Goal: Task Accomplishment & Management: Use online tool/utility

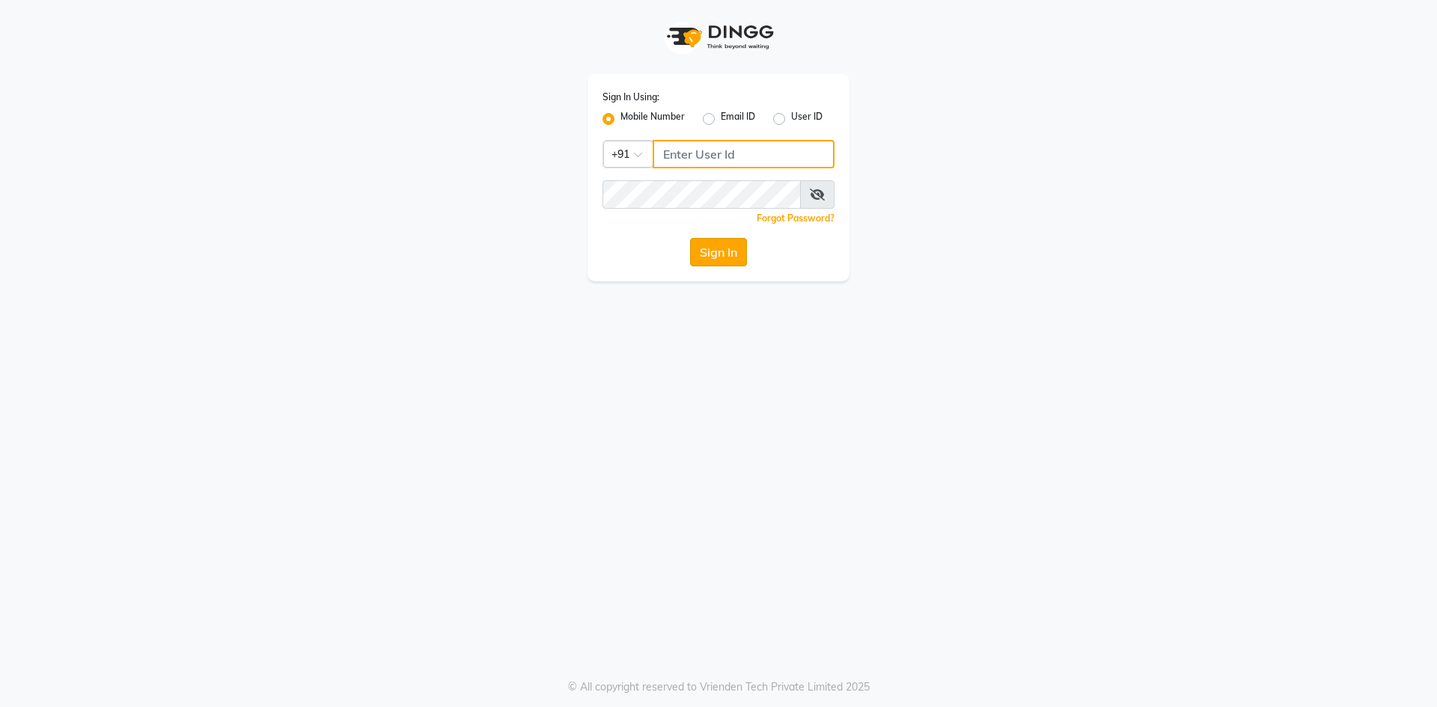
type input "9717107700"
click at [731, 253] on button "Sign In" at bounding box center [718, 252] width 57 height 28
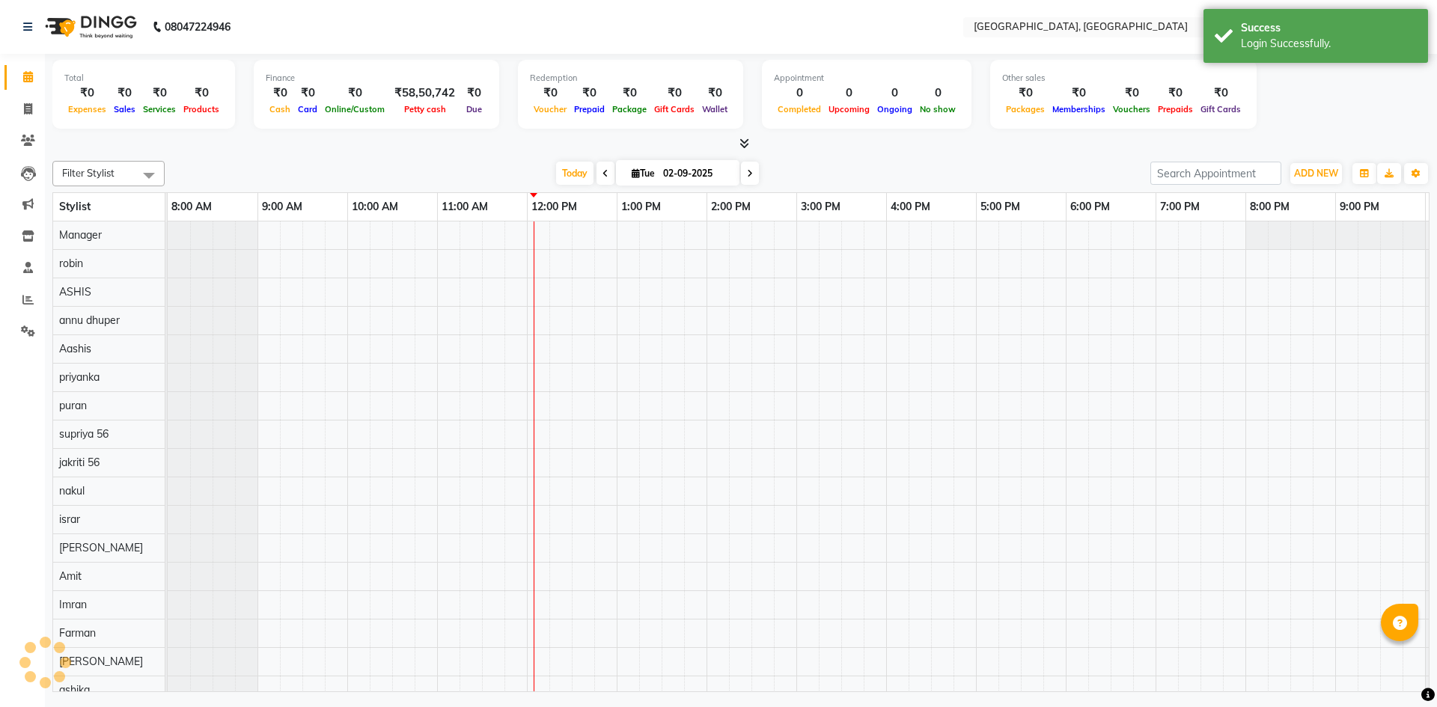
scroll to position [20, 0]
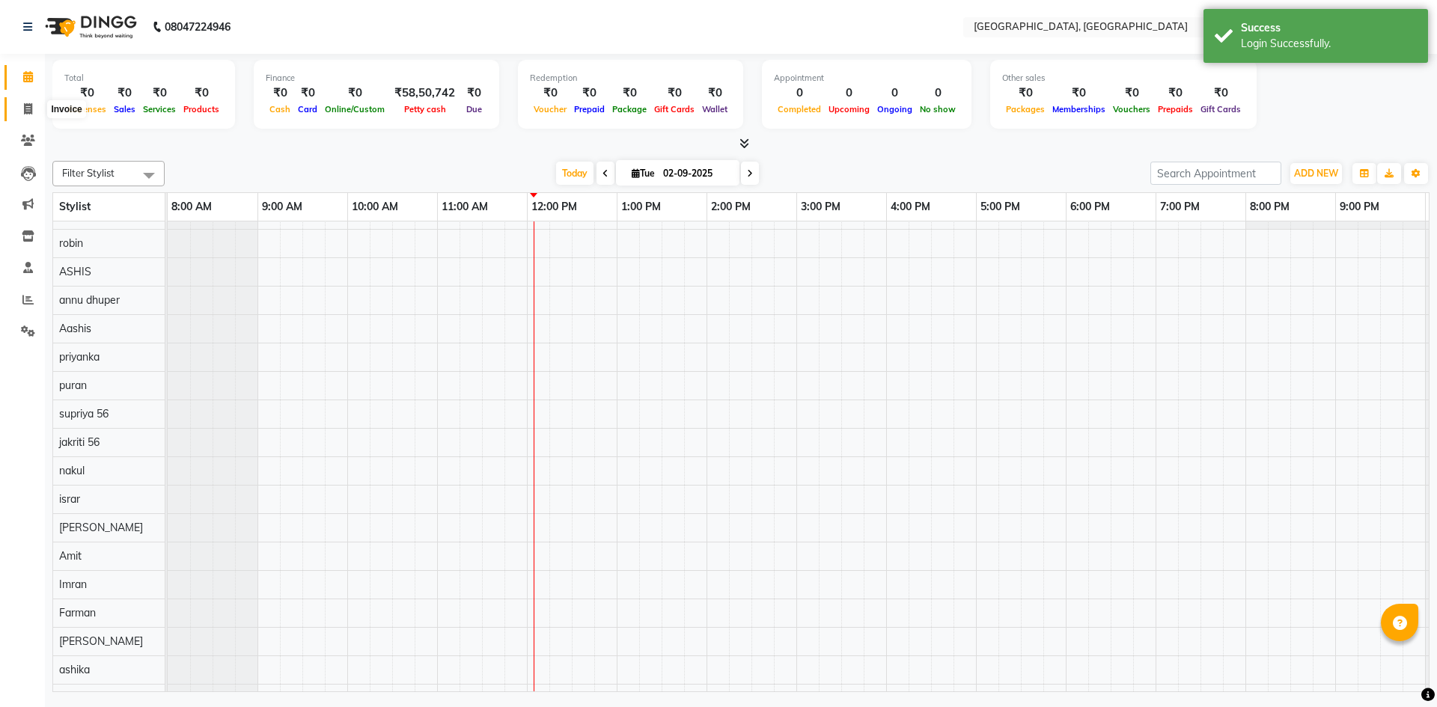
click at [39, 105] on span at bounding box center [28, 109] width 26 height 17
select select "service"
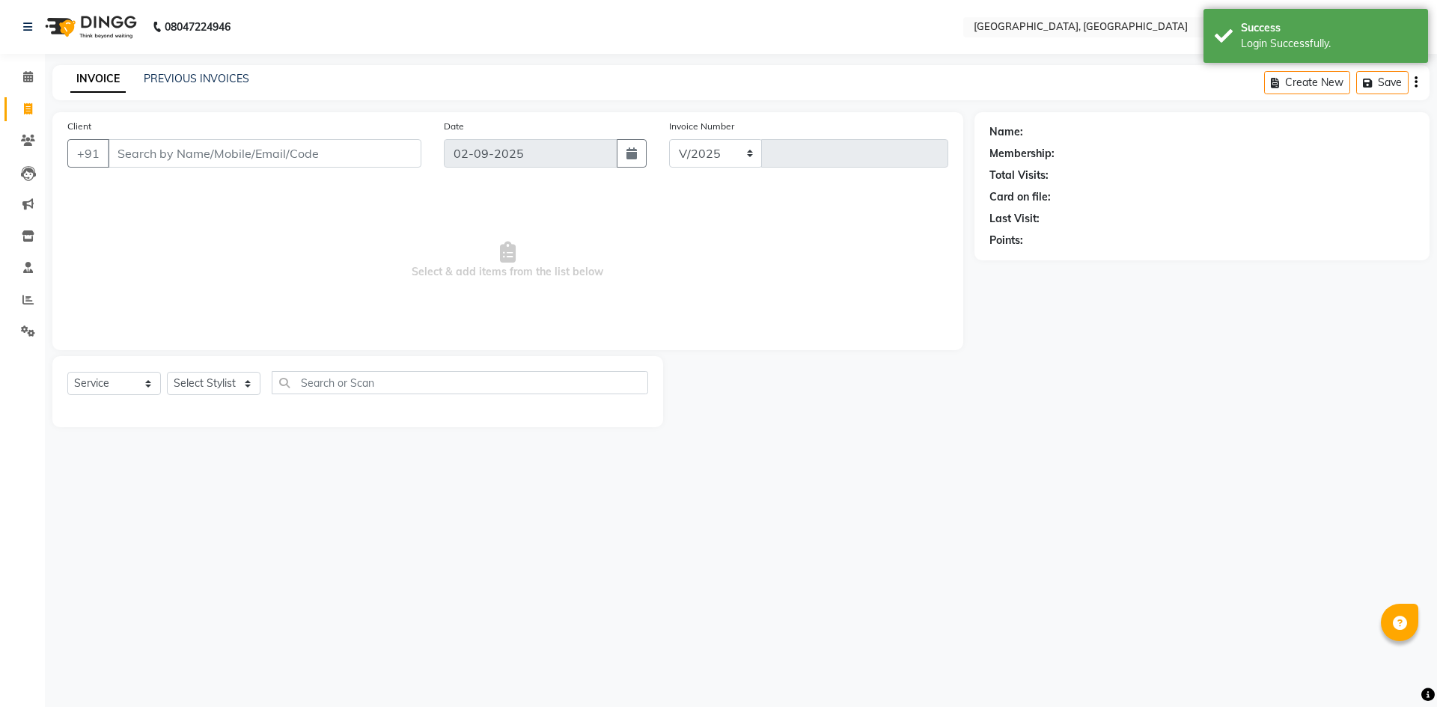
select select "3948"
type input "2765"
click at [215, 385] on select "Select Stylist Aashis Alic ashok vihar Alice makeup Amit annu dhuper ashika ASH…" at bounding box center [214, 383] width 94 height 23
select select "86545"
click at [167, 372] on select "Select Stylist Aashis Alic ashok vihar Alice makeup Amit annu dhuper ashika ASH…" at bounding box center [214, 383] width 94 height 23
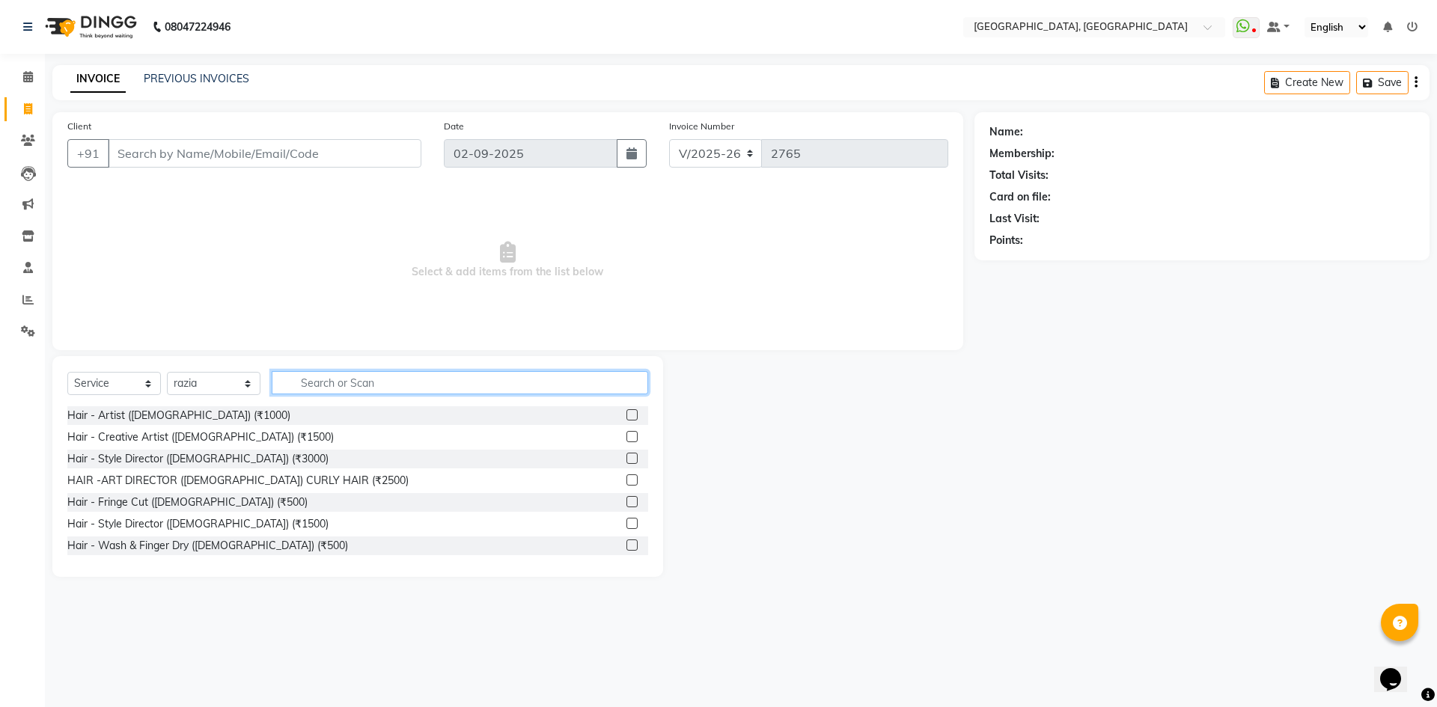
click at [392, 375] on input "text" at bounding box center [460, 382] width 377 height 23
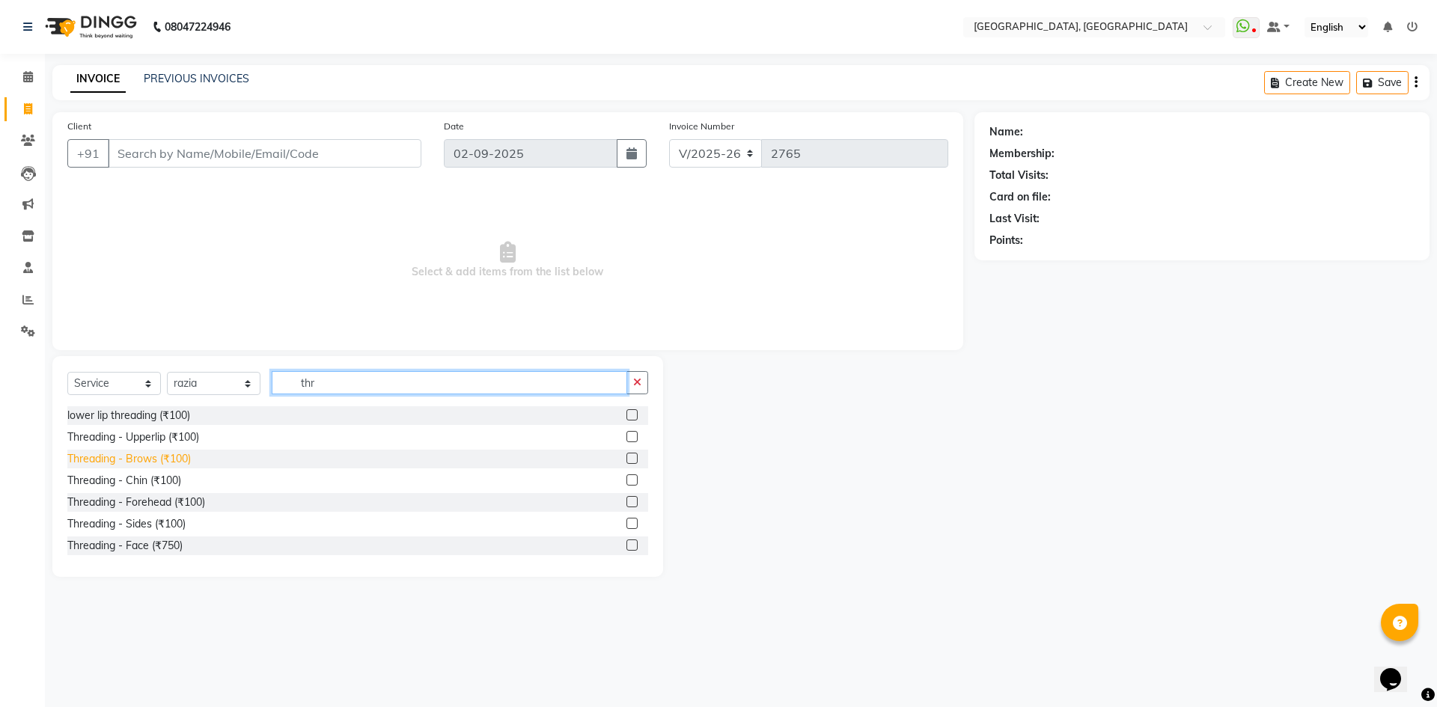
type input "thr"
click at [136, 458] on div "Threading - Brows (₹100)" at bounding box center [129, 459] width 124 height 16
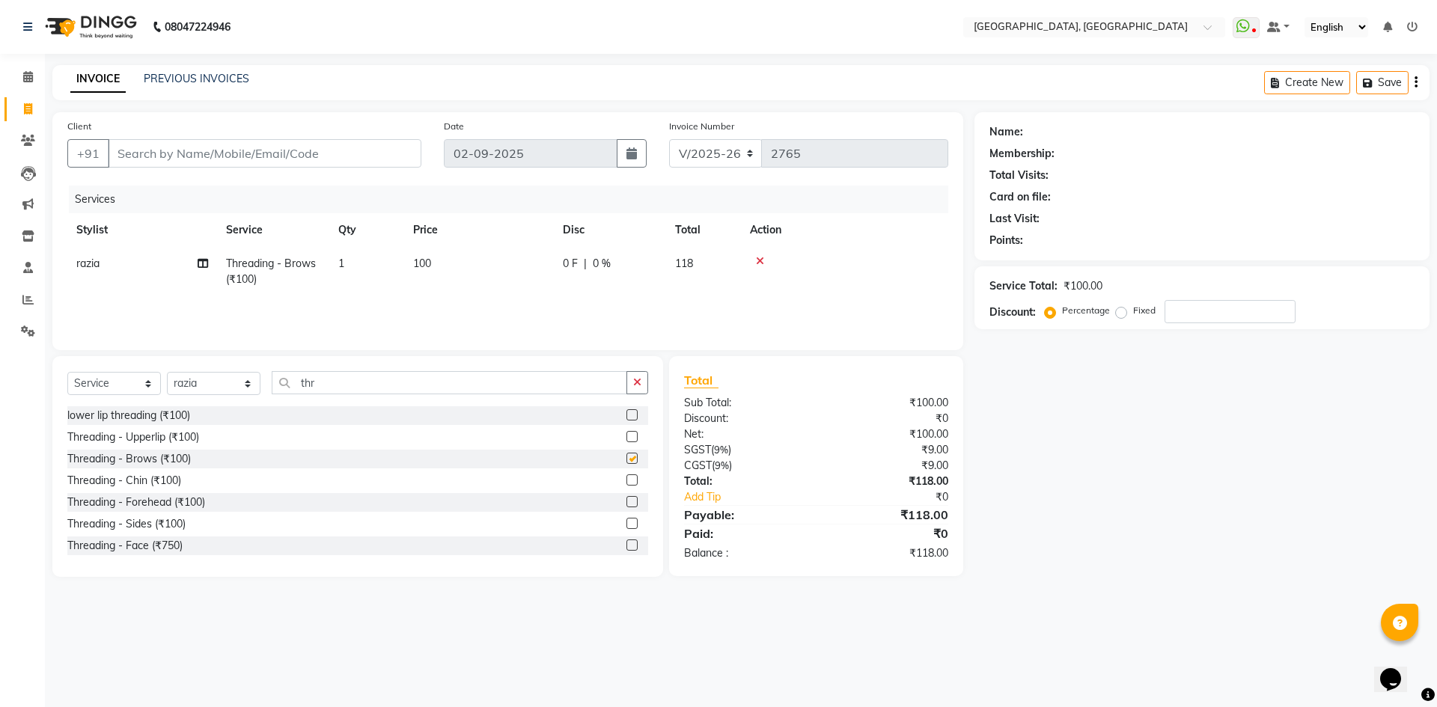
checkbox input "false"
click at [297, 146] on input "Client" at bounding box center [265, 153] width 314 height 28
type input "9"
type input "0"
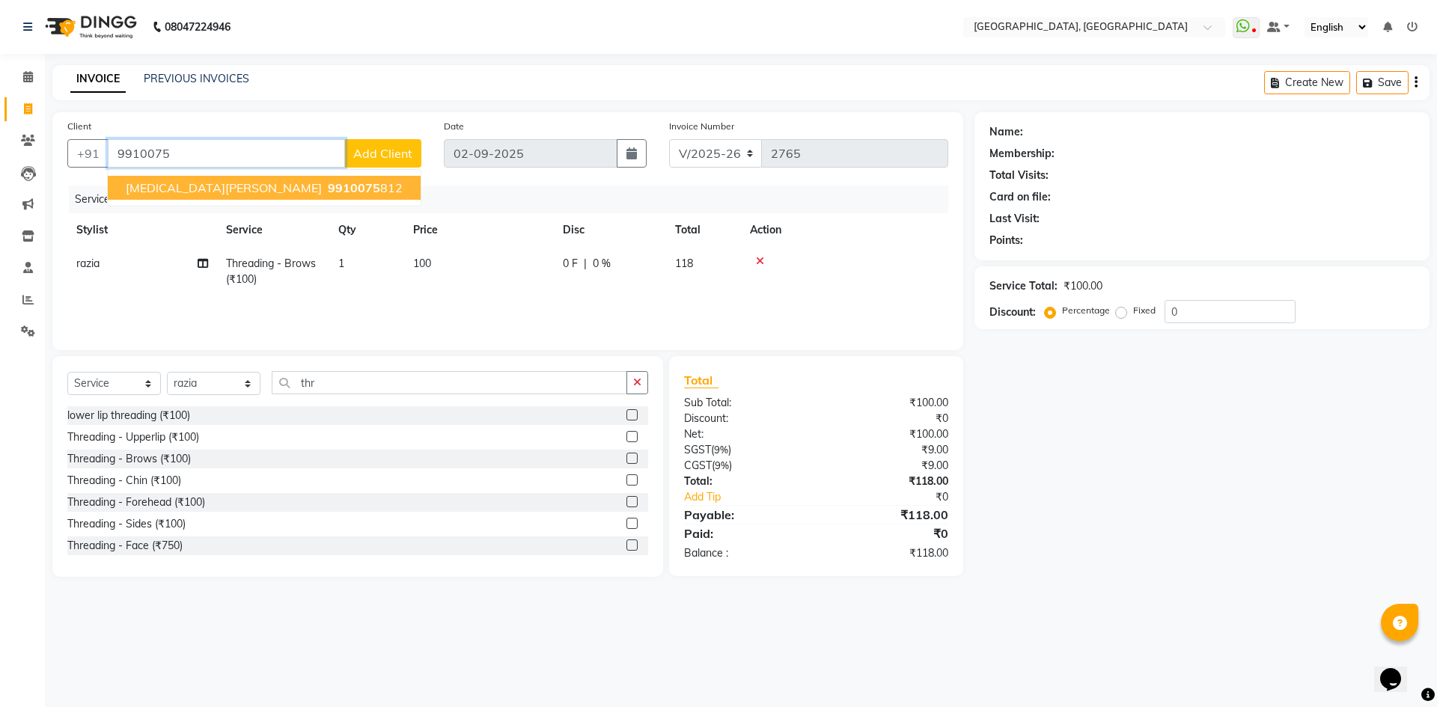
click at [328, 185] on span "9910075" at bounding box center [354, 187] width 52 height 15
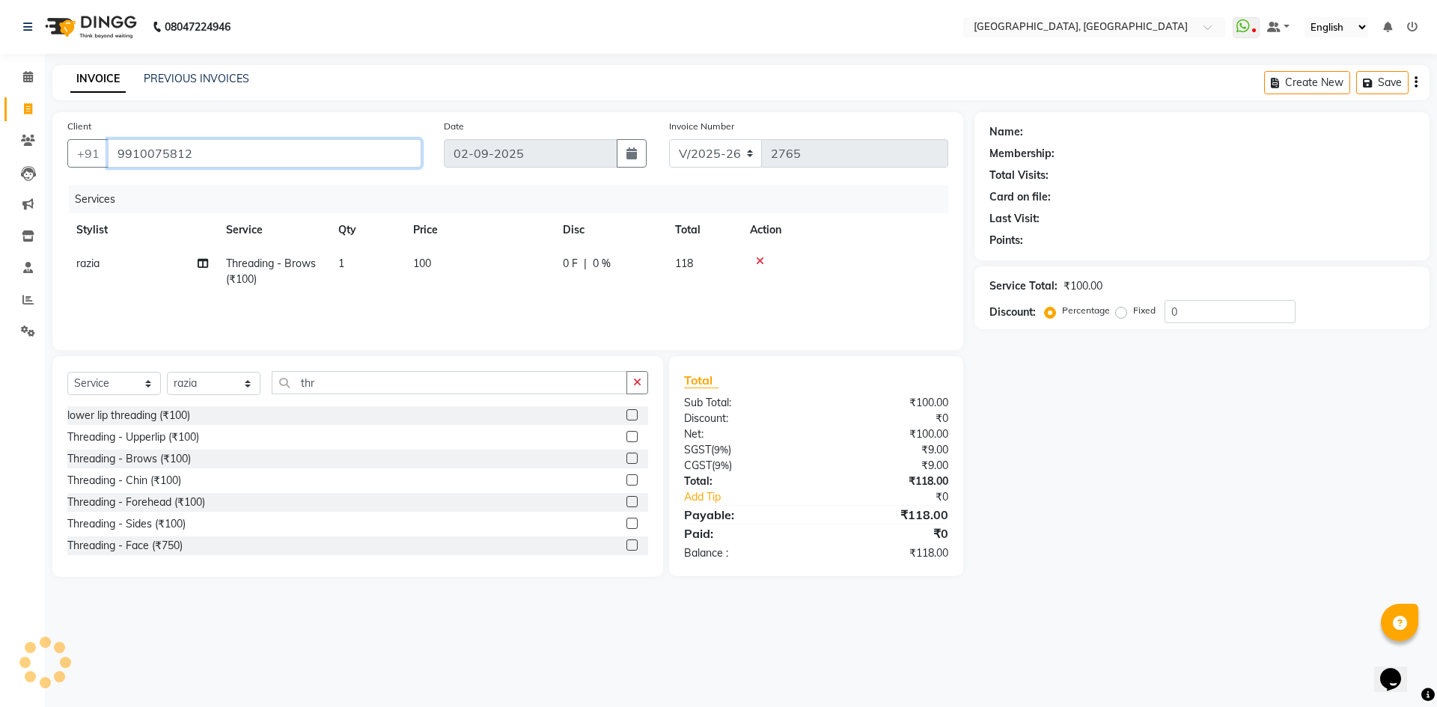
type input "9910075812"
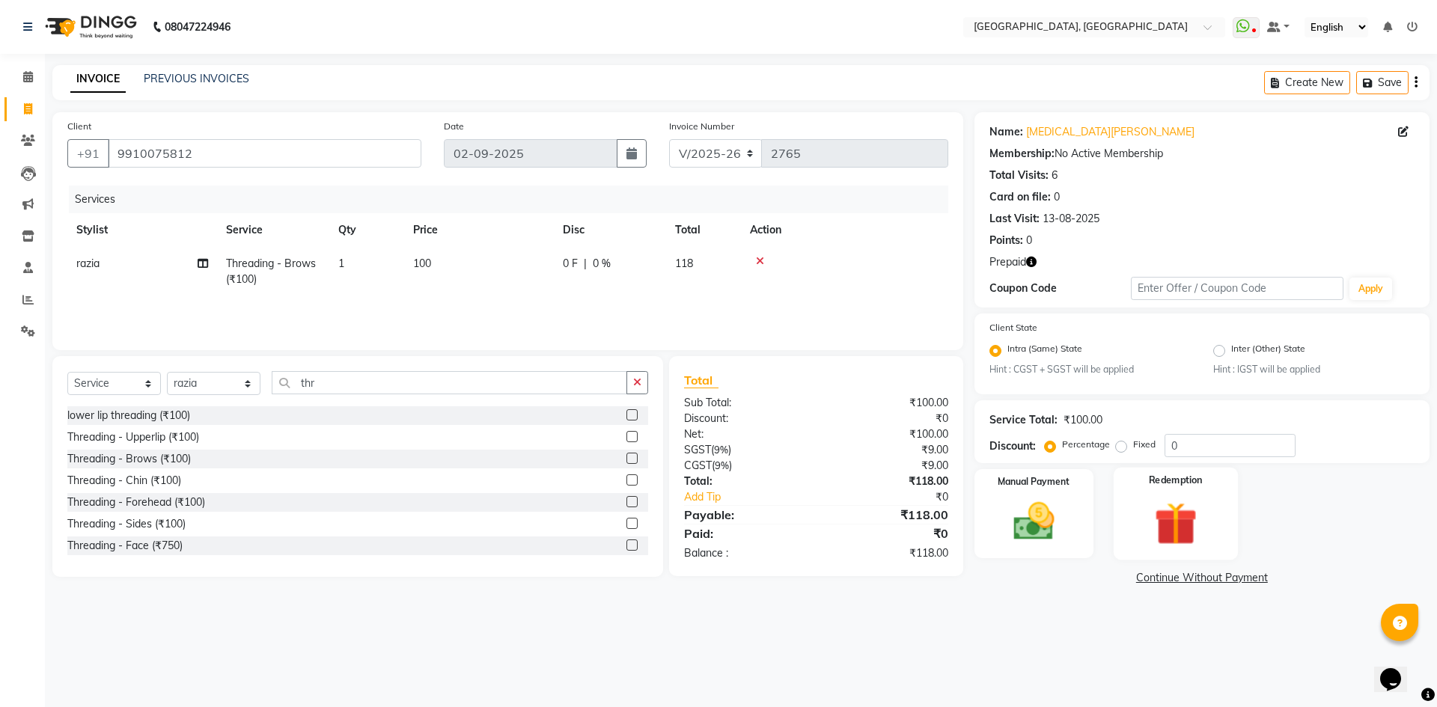
click at [1196, 524] on img at bounding box center [1176, 524] width 70 height 53
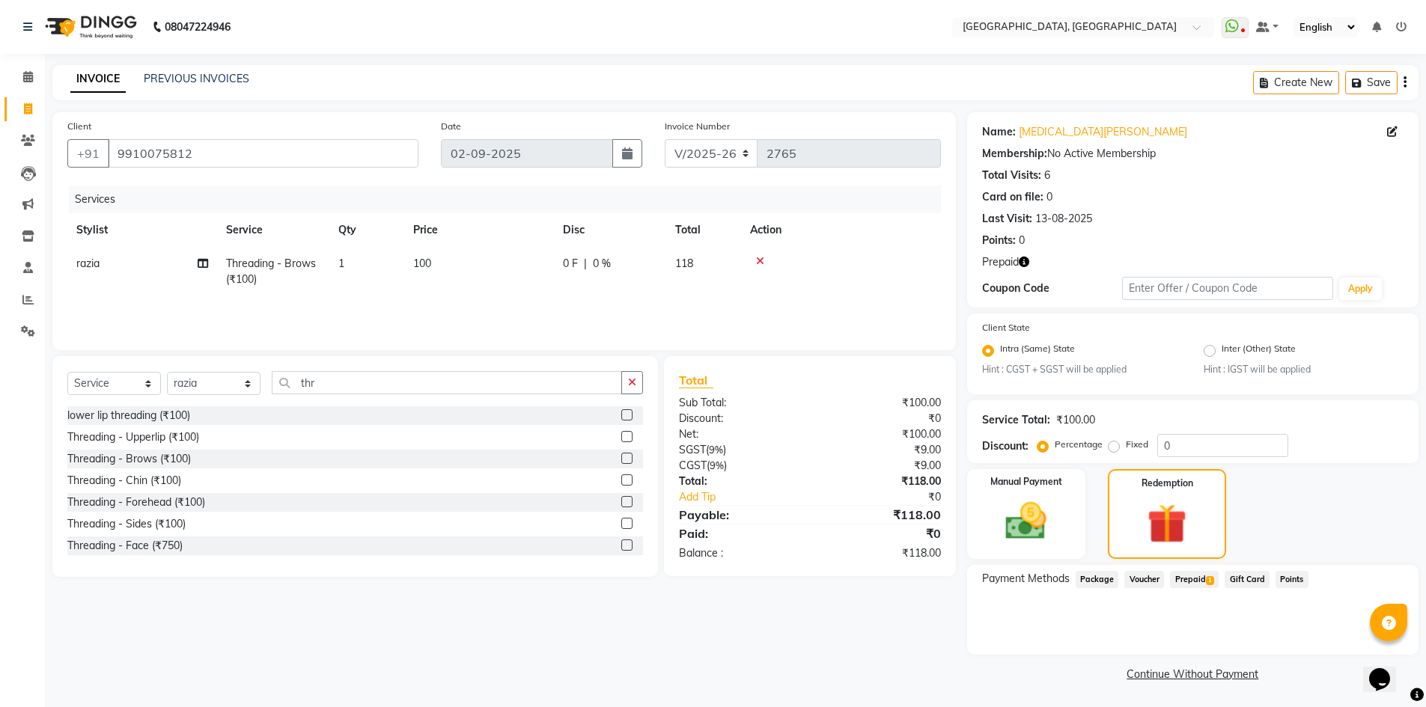
drag, startPoint x: 1196, startPoint y: 583, endPoint x: 1267, endPoint y: 631, distance: 85.8
click at [1267, 631] on div "Payment Methods Package Voucher Prepaid 1 Gift Card Points" at bounding box center [1192, 610] width 451 height 90
click at [1184, 580] on span "Prepaid 1" at bounding box center [1194, 579] width 49 height 17
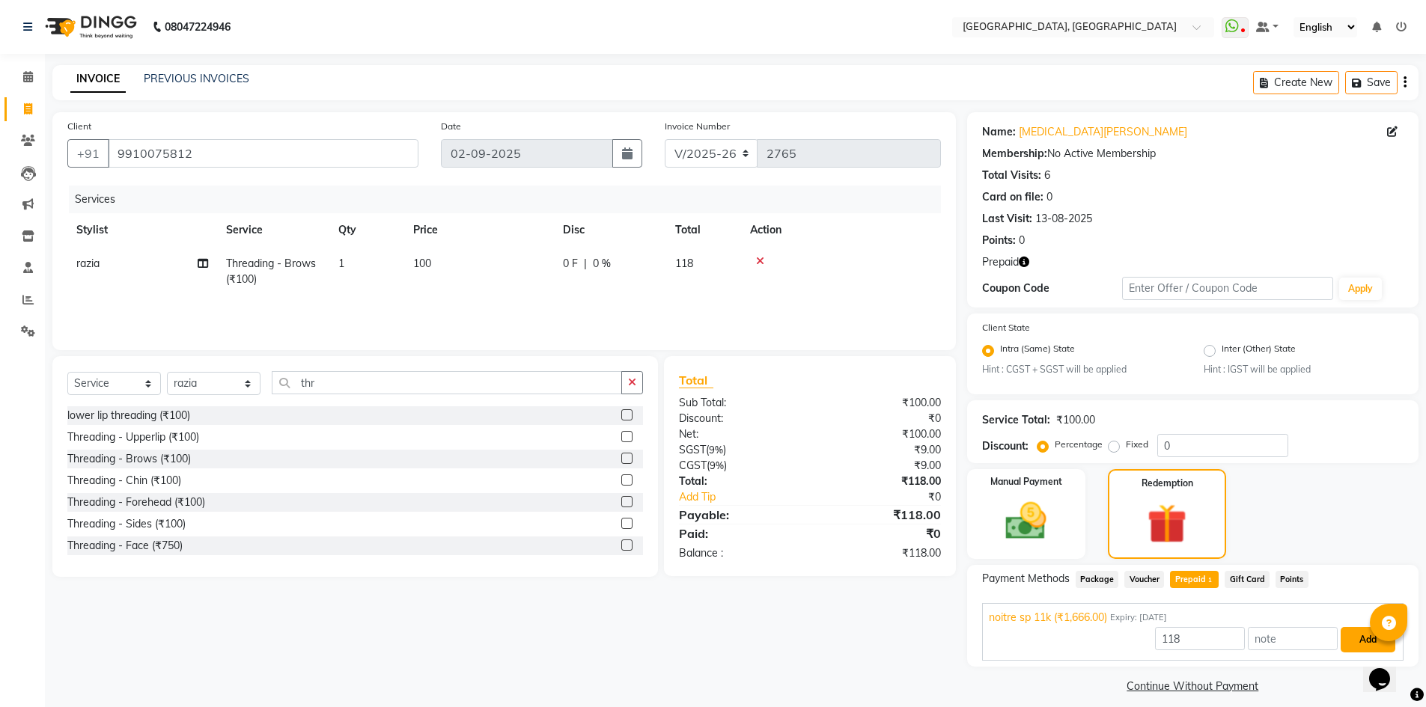
click at [1348, 644] on button "Add" at bounding box center [1368, 639] width 55 height 25
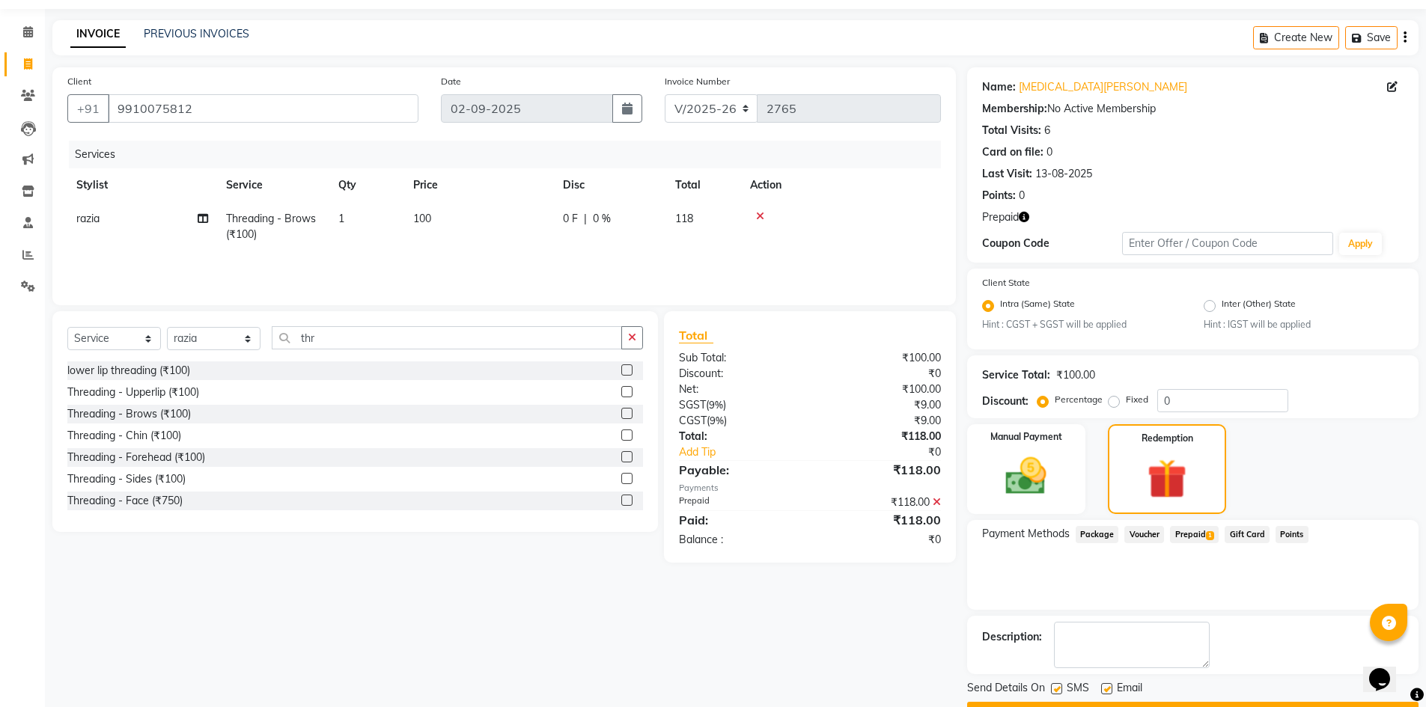
scroll to position [85, 0]
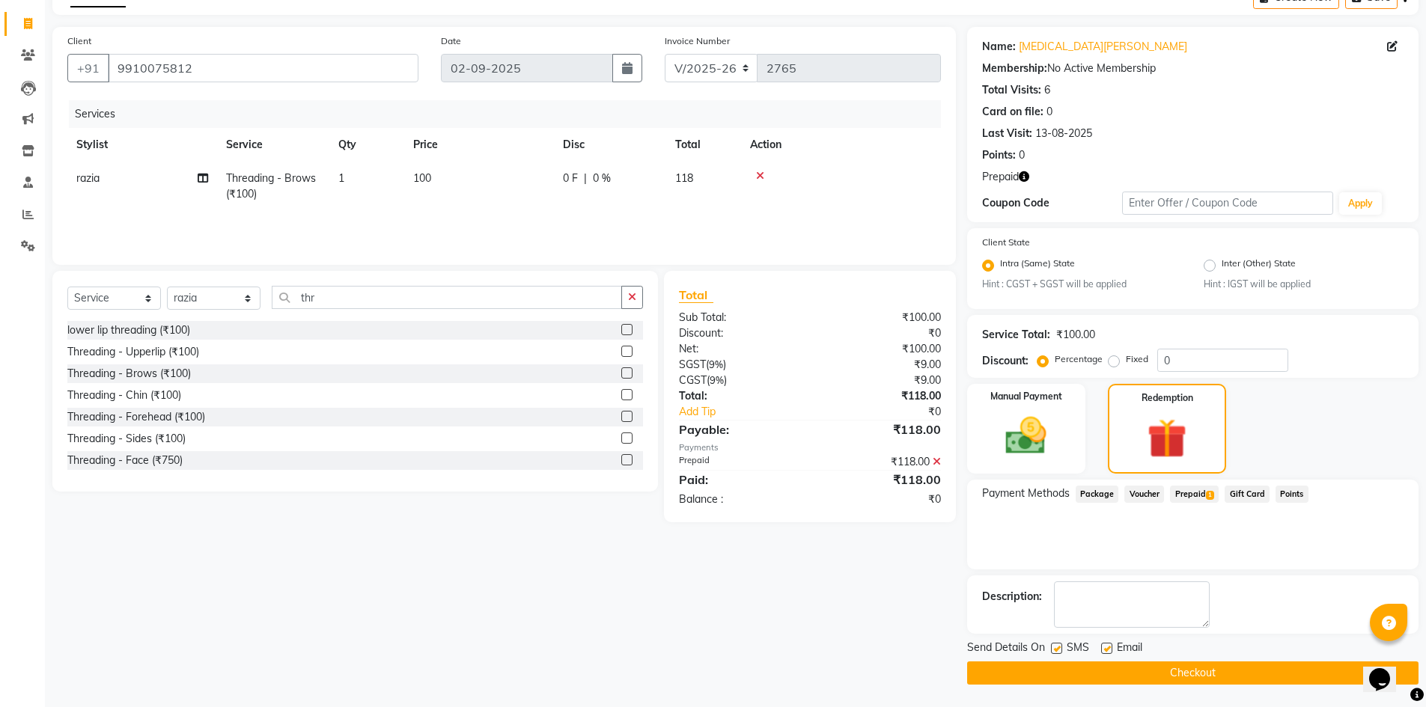
click at [1109, 666] on button "Checkout" at bounding box center [1192, 673] width 451 height 23
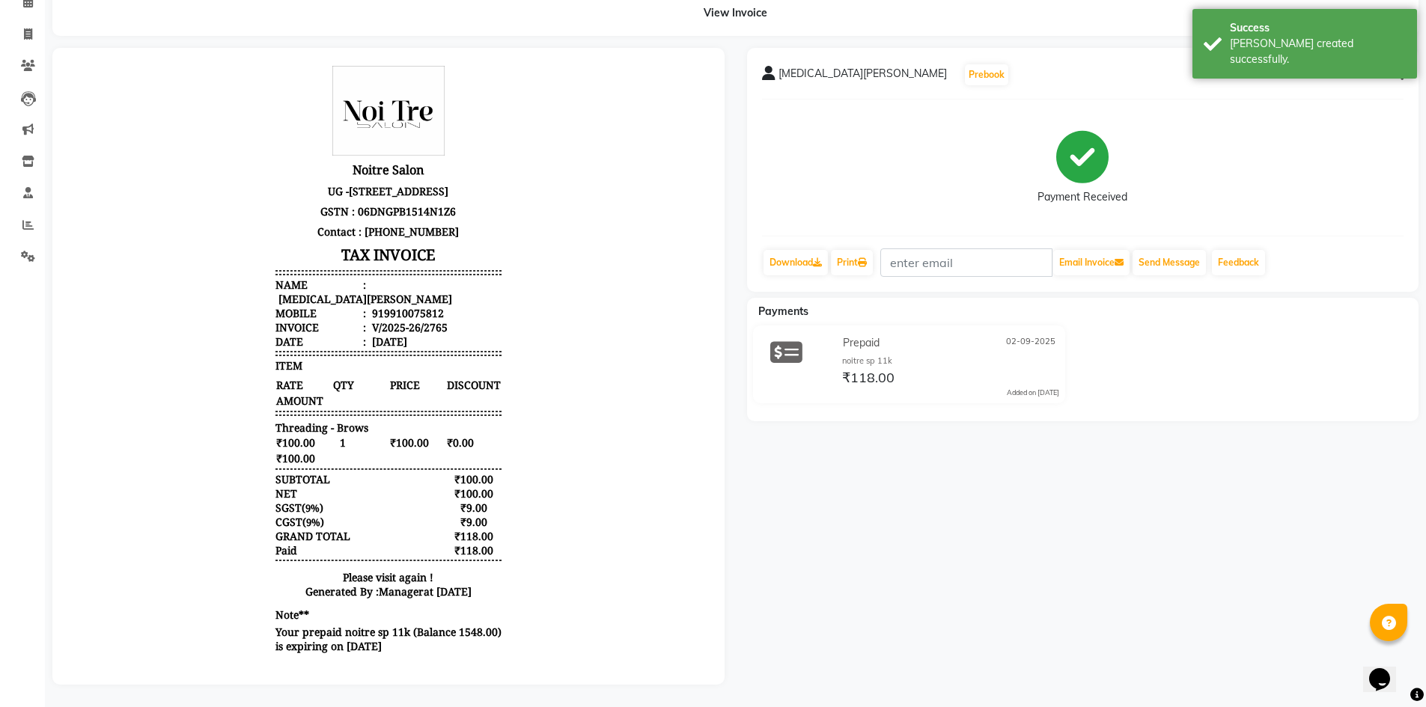
scroll to position [12, 0]
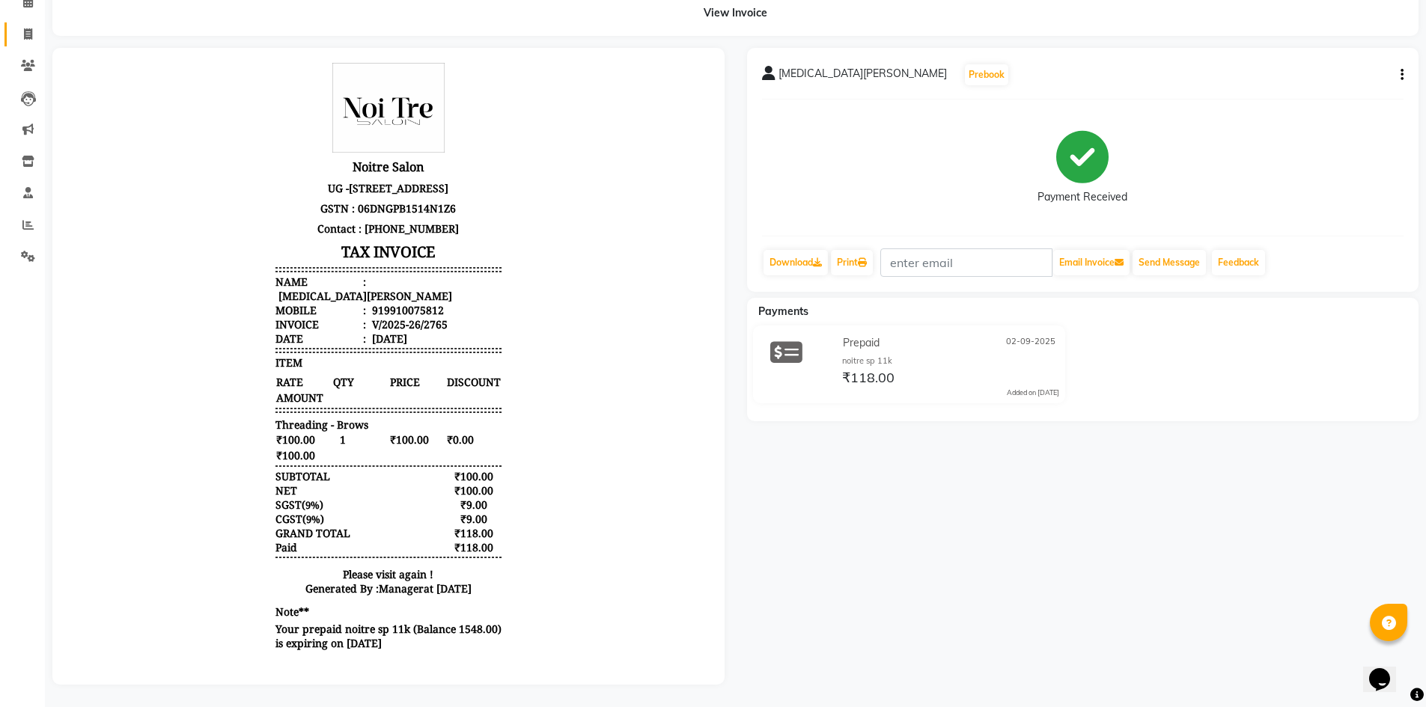
click at [35, 22] on link "Invoice" at bounding box center [22, 34] width 36 height 25
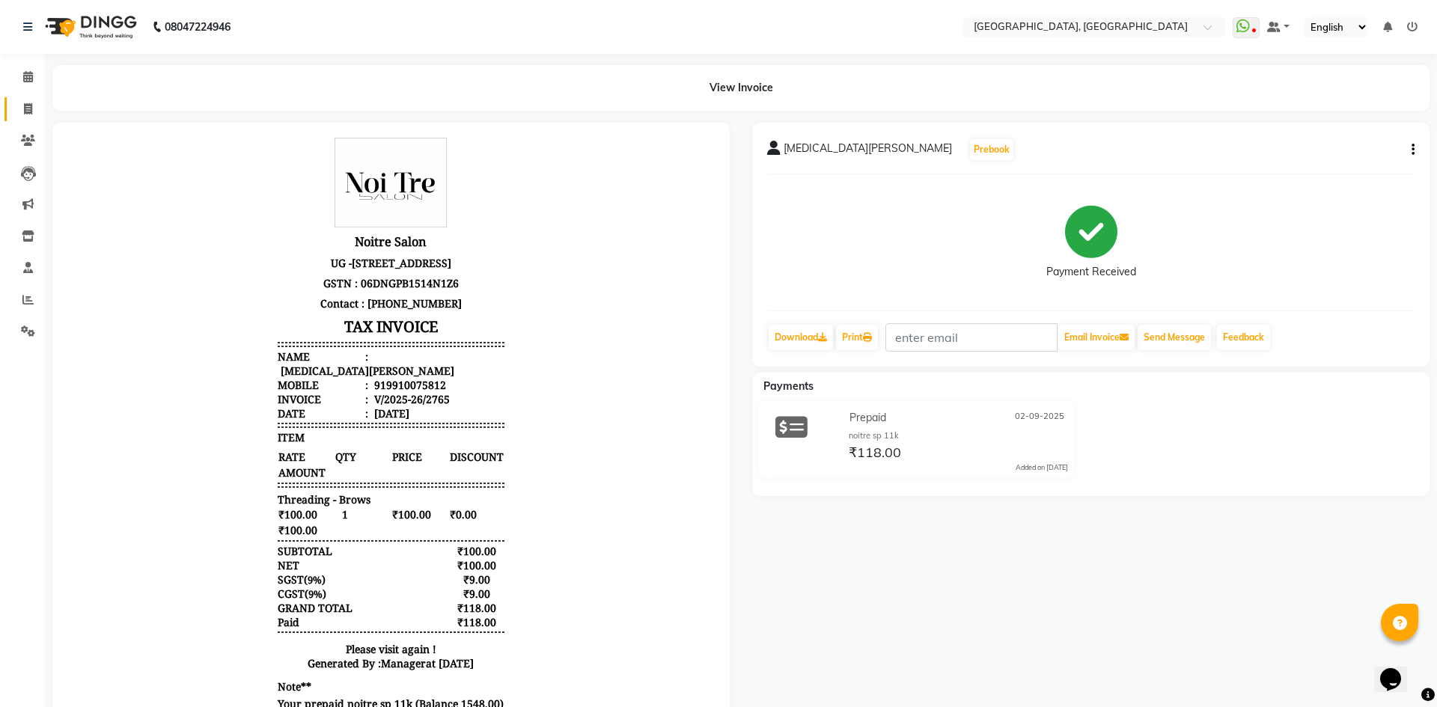
select select "service"
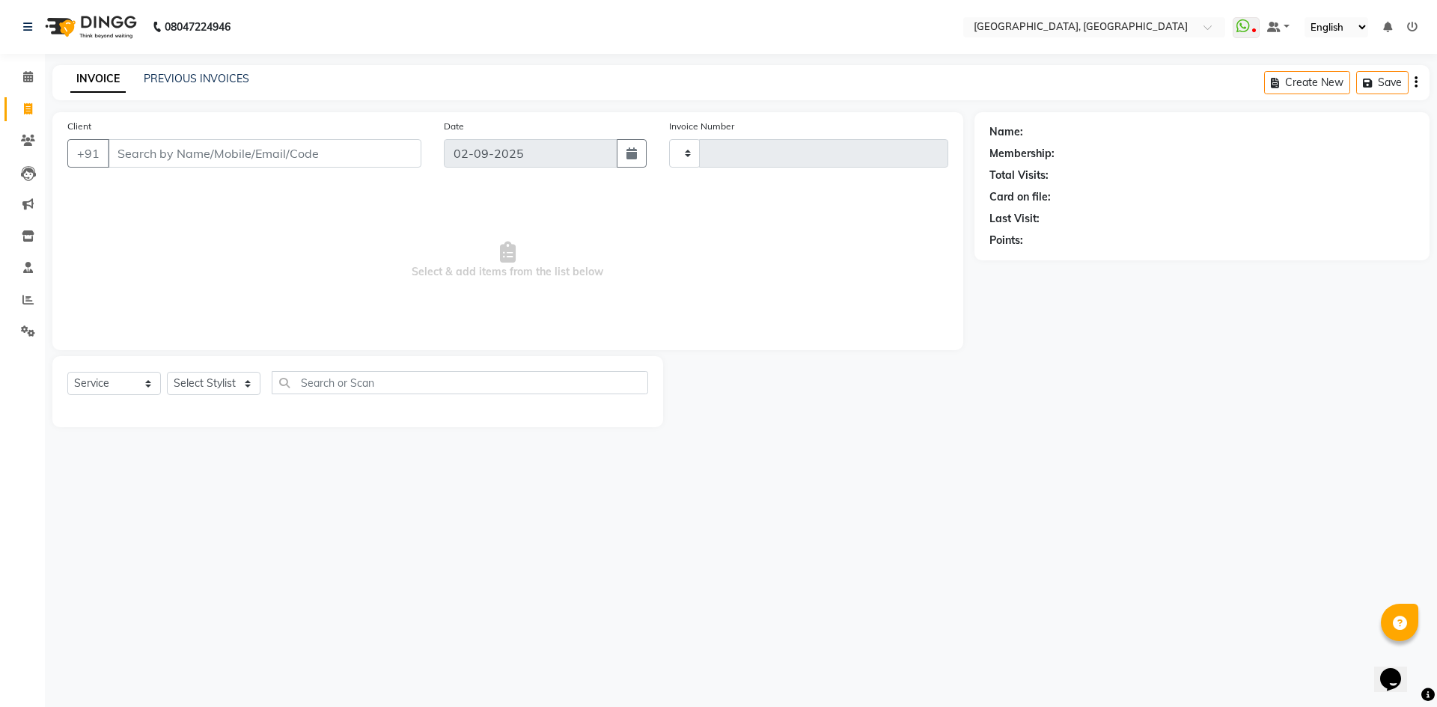
type input "2766"
select select "3948"
click at [13, 61] on li "Calendar" at bounding box center [22, 77] width 45 height 32
click at [23, 75] on icon at bounding box center [28, 76] width 10 height 11
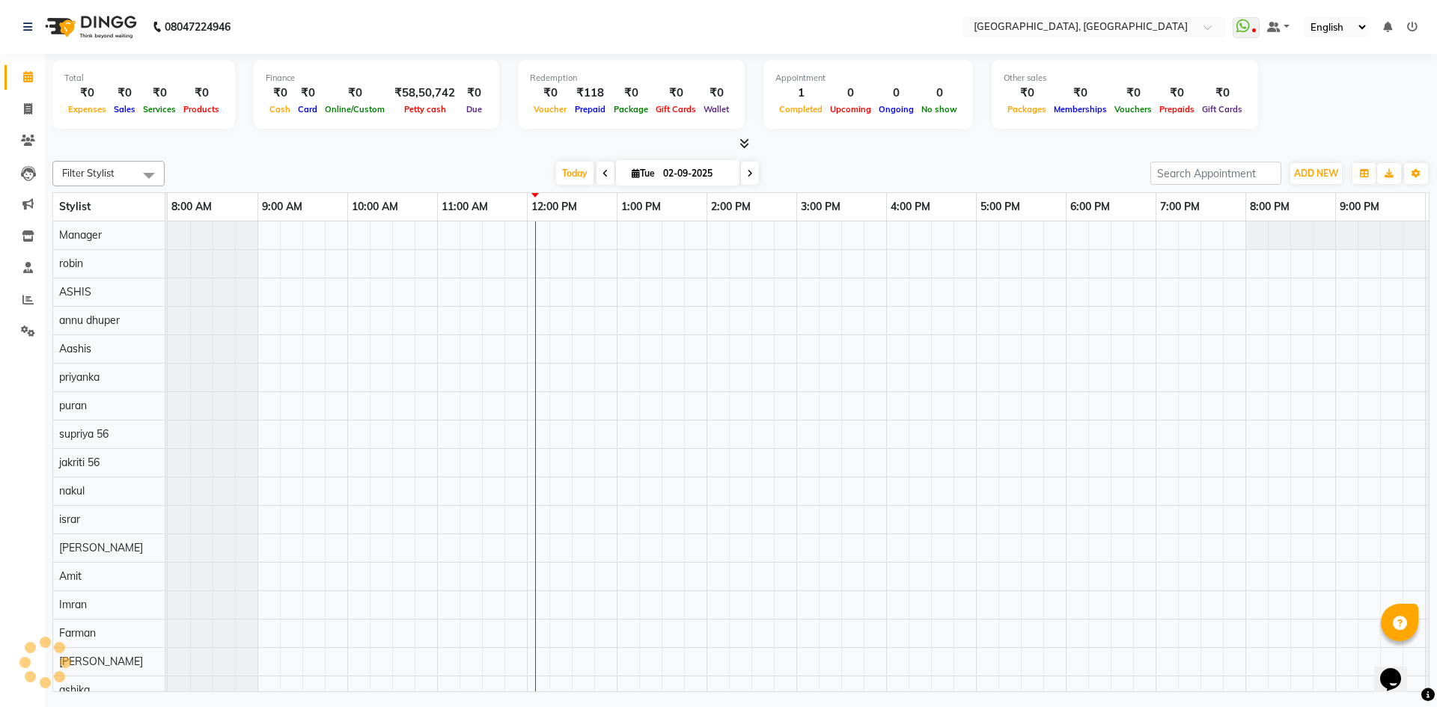
scroll to position [0, 86]
click at [24, 297] on icon at bounding box center [27, 299] width 11 height 11
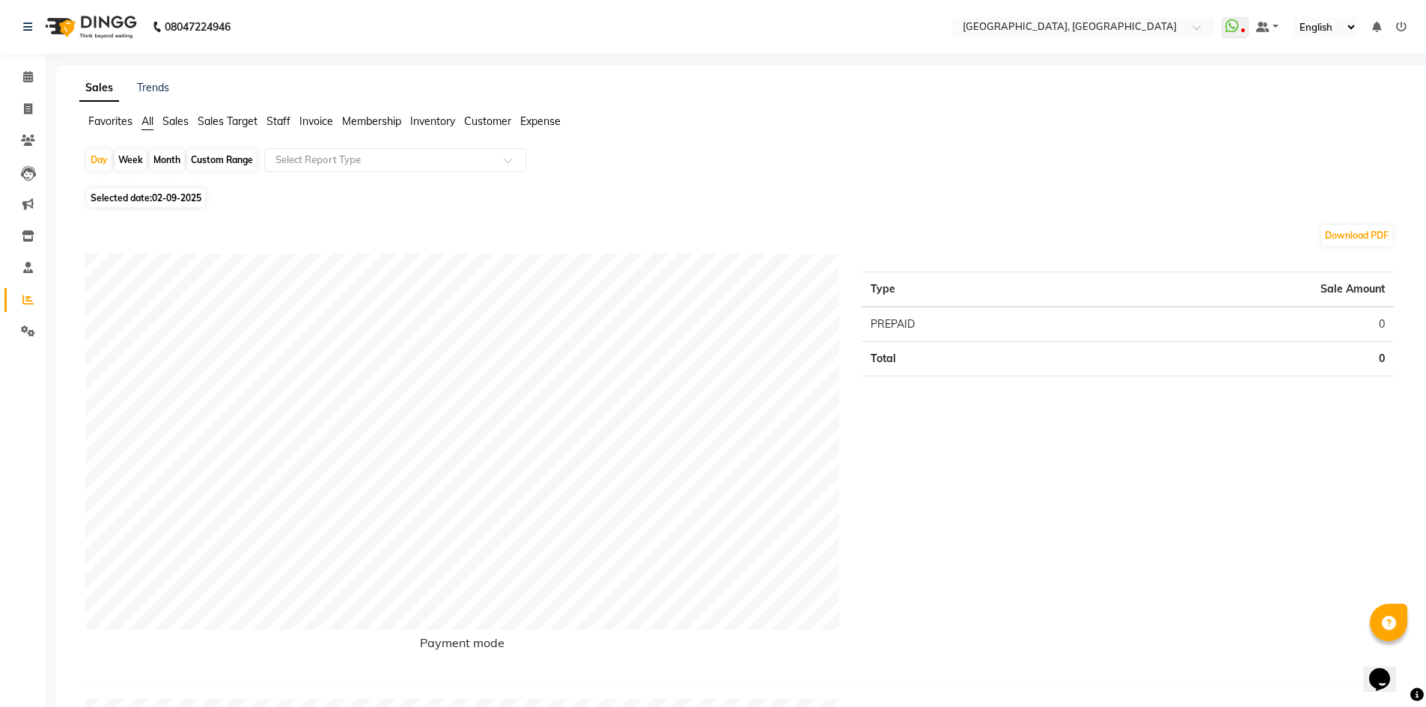
click at [275, 119] on span "Staff" at bounding box center [279, 121] width 24 height 13
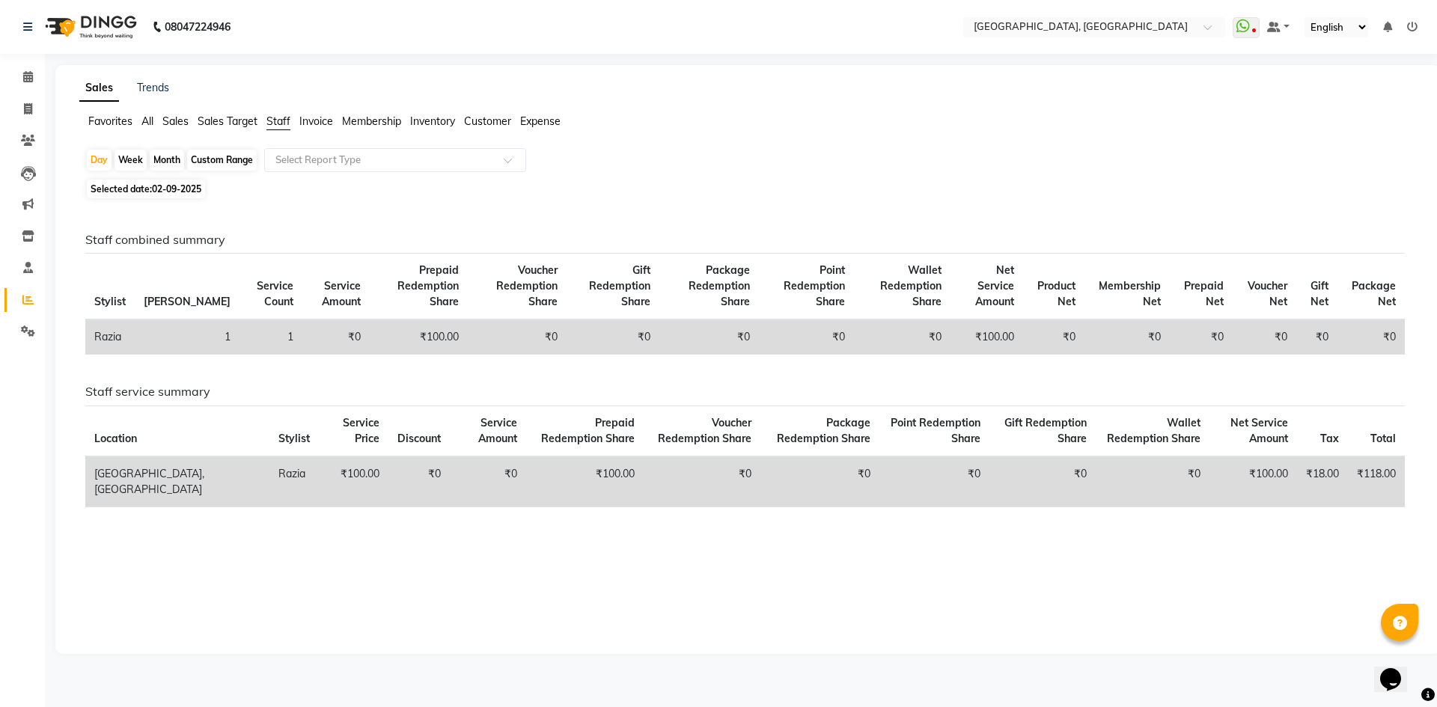
click at [169, 159] on div "Month" at bounding box center [167, 160] width 34 height 21
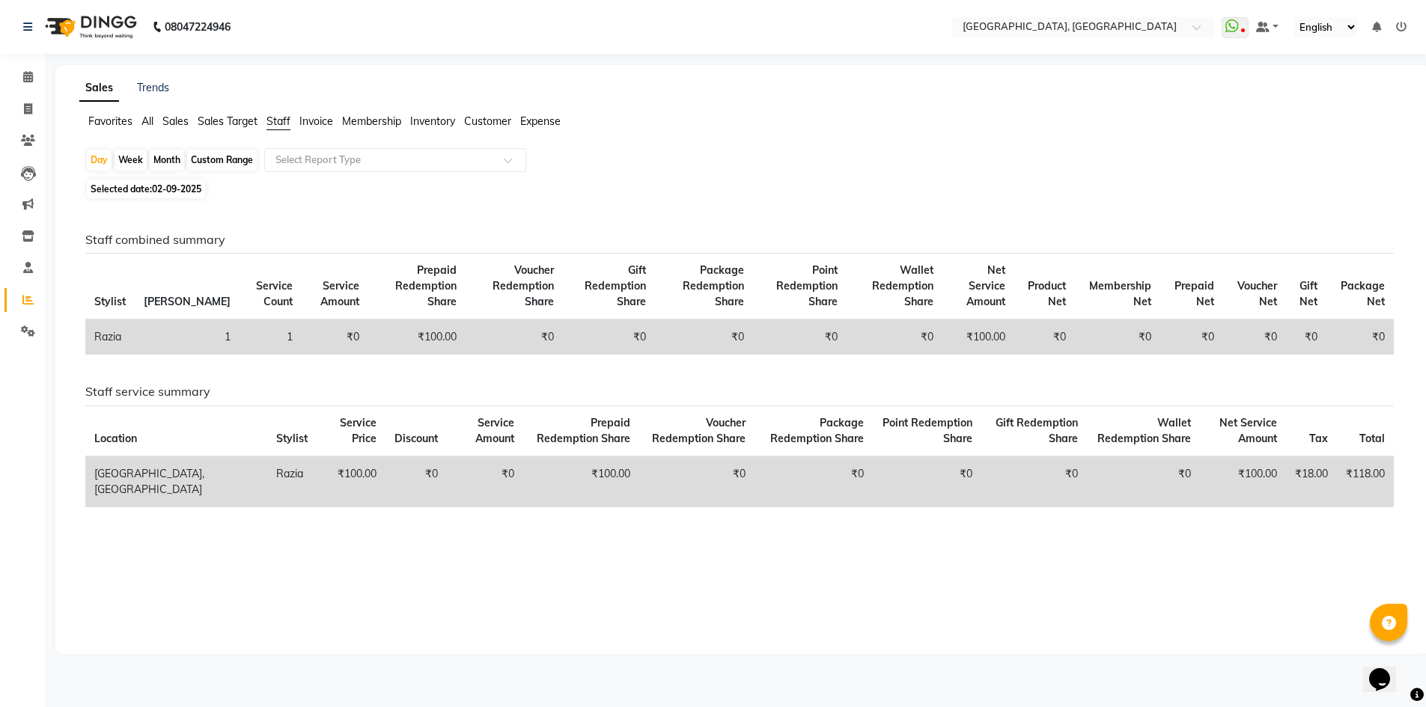
select select "9"
select select "2025"
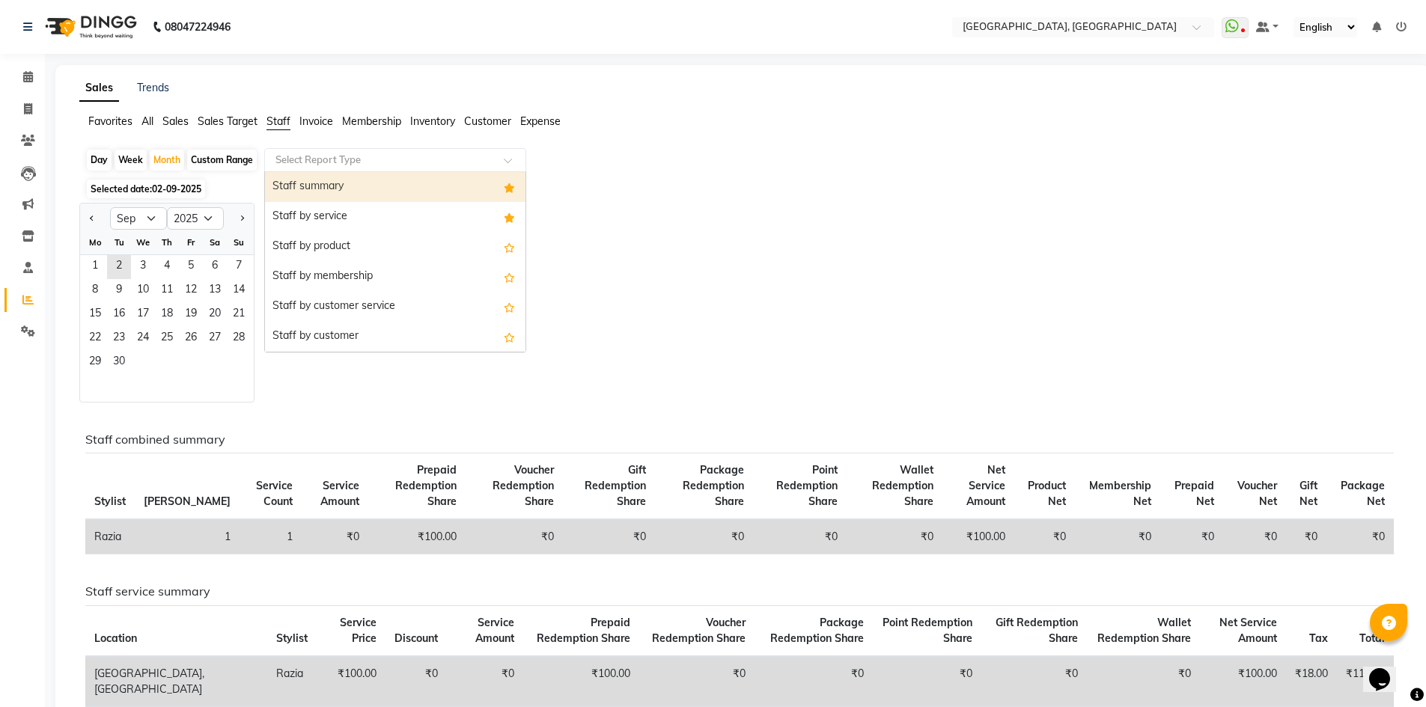
click at [298, 151] on div "Select Report Type" at bounding box center [395, 160] width 262 height 24
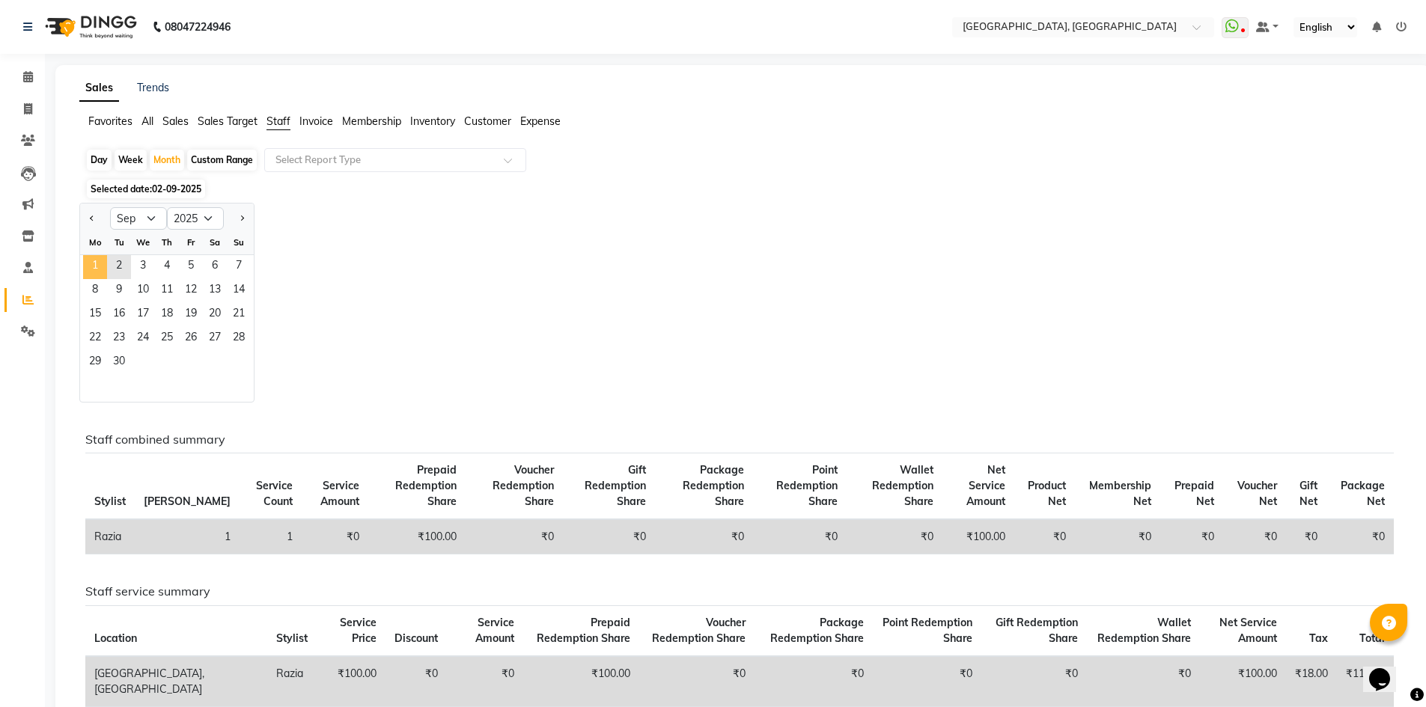
click at [88, 267] on span "1" at bounding box center [95, 267] width 24 height 24
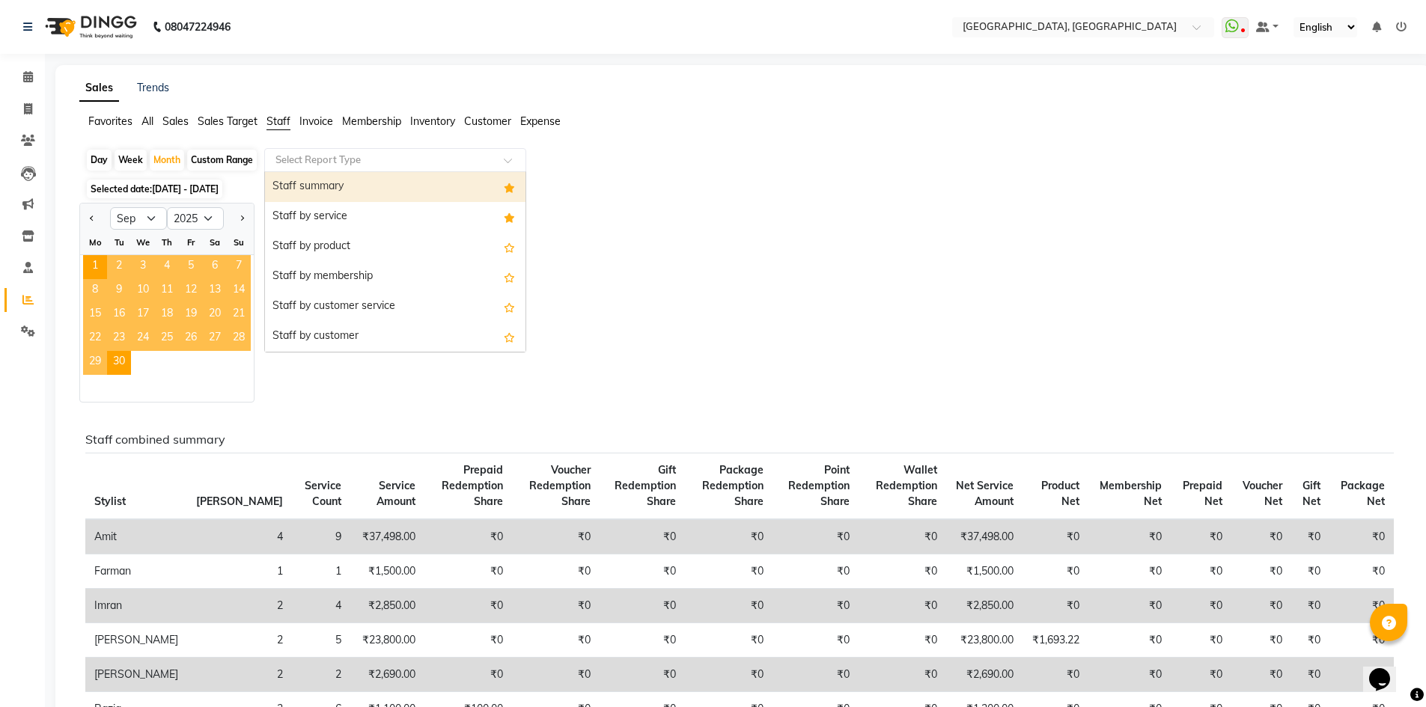
click at [312, 162] on input "text" at bounding box center [381, 160] width 216 height 15
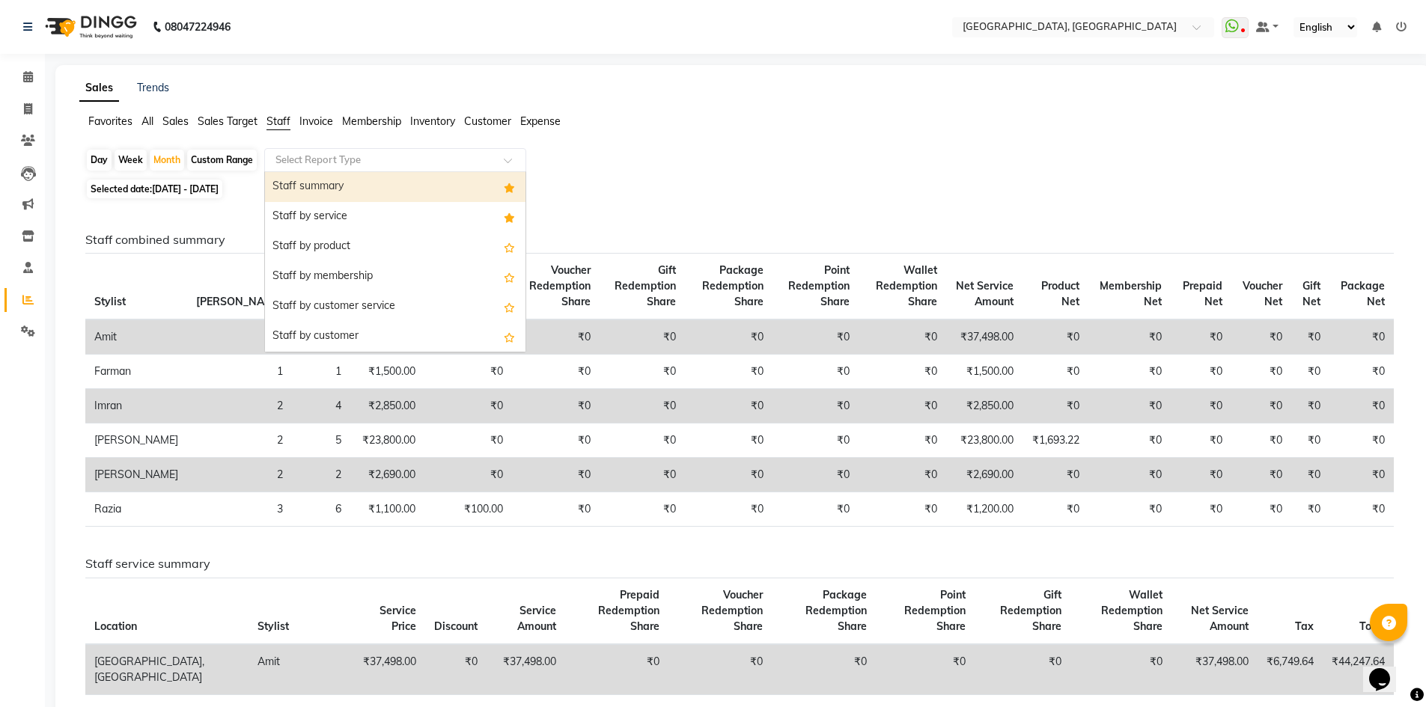
click at [337, 178] on div "Staff summary" at bounding box center [395, 187] width 261 height 30
select select "full_report"
select select "csv"
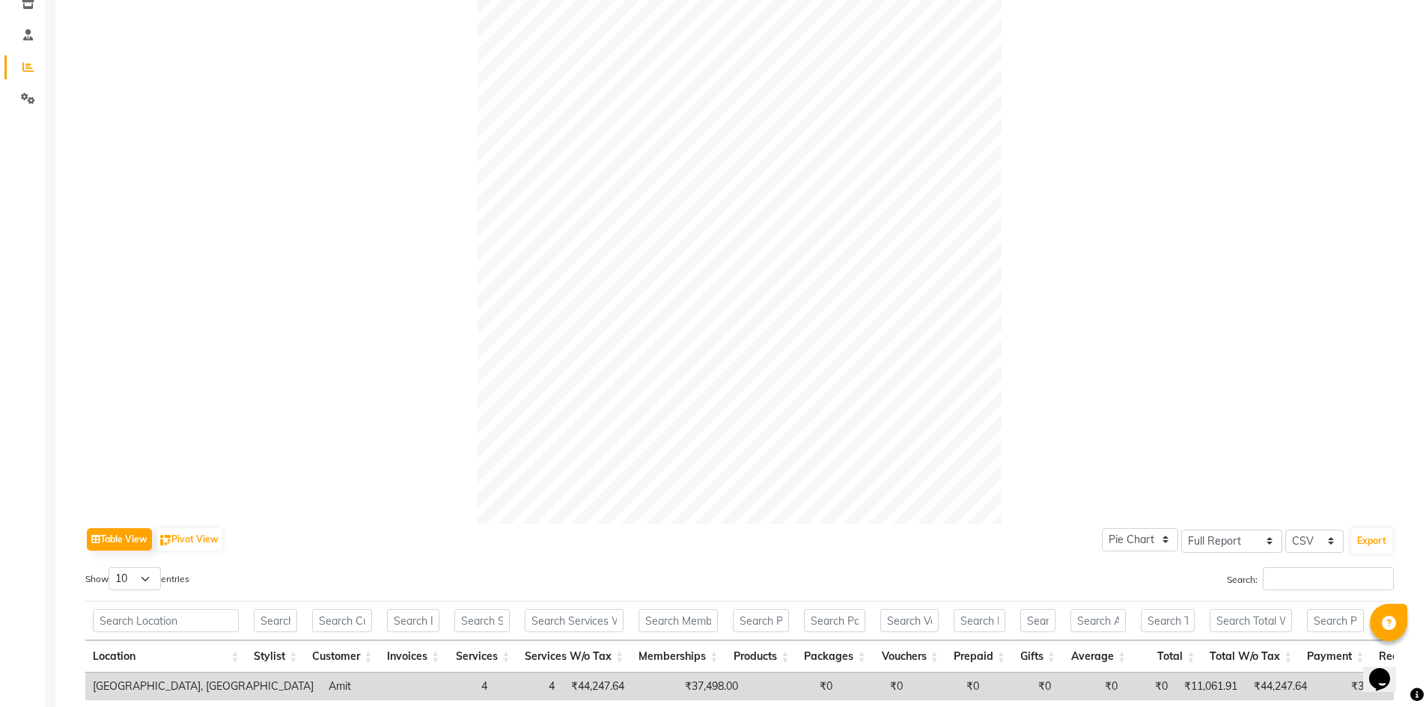
scroll to position [500, 0]
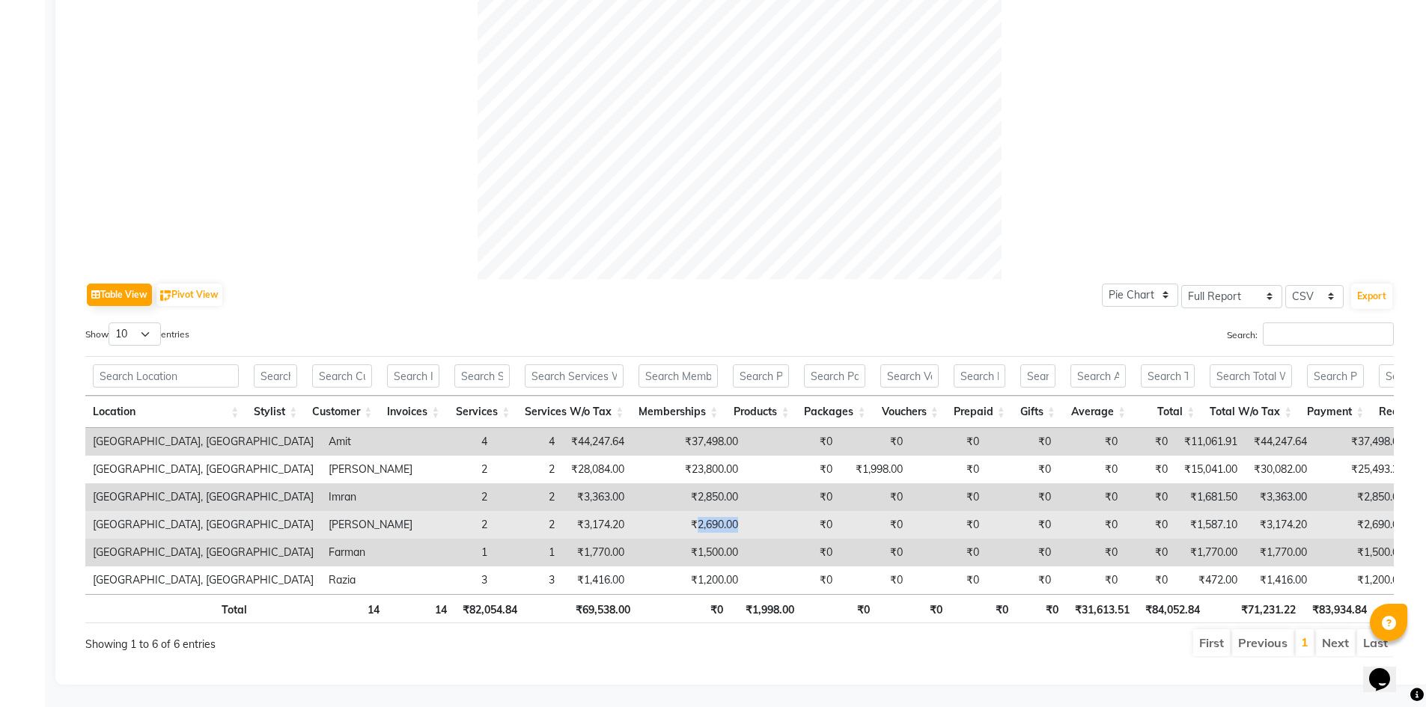
drag, startPoint x: 585, startPoint y: 505, endPoint x: 642, endPoint y: 491, distance: 58.5
click at [642, 511] on tr "Noi Tre Salon, Golf Course Road Rajesh 2 2 ₹3,174.20 ₹2,690.00 ₹0 ₹0 ₹0 ₹0 ₹0 ₹…" at bounding box center [928, 525] width 1686 height 28
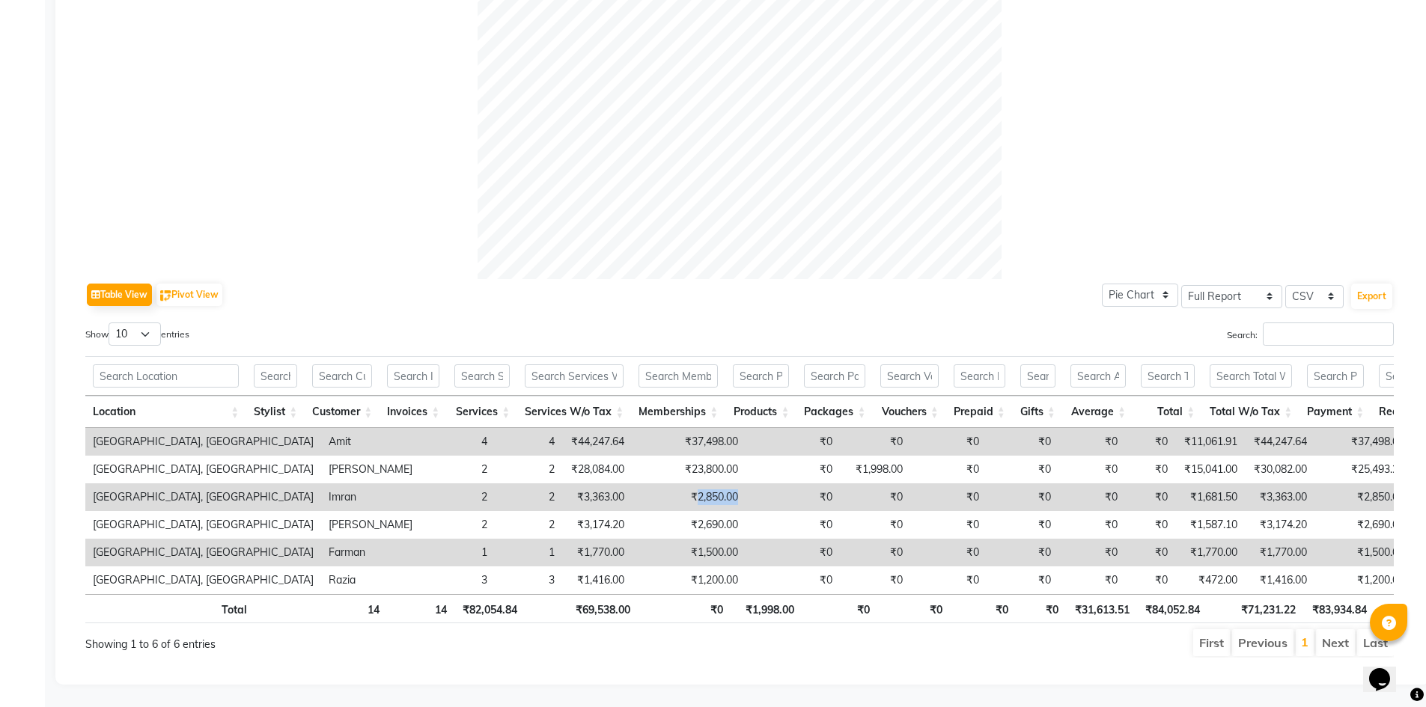
drag, startPoint x: 590, startPoint y: 467, endPoint x: 640, endPoint y: 473, distance: 50.5
click at [640, 484] on tr "Noi Tre Salon, Golf Course Road Imran 2 2 ₹3,363.00 ₹2,850.00 ₹0 ₹0 ₹0 ₹0 ₹0 ₹0…" at bounding box center [928, 498] width 1686 height 28
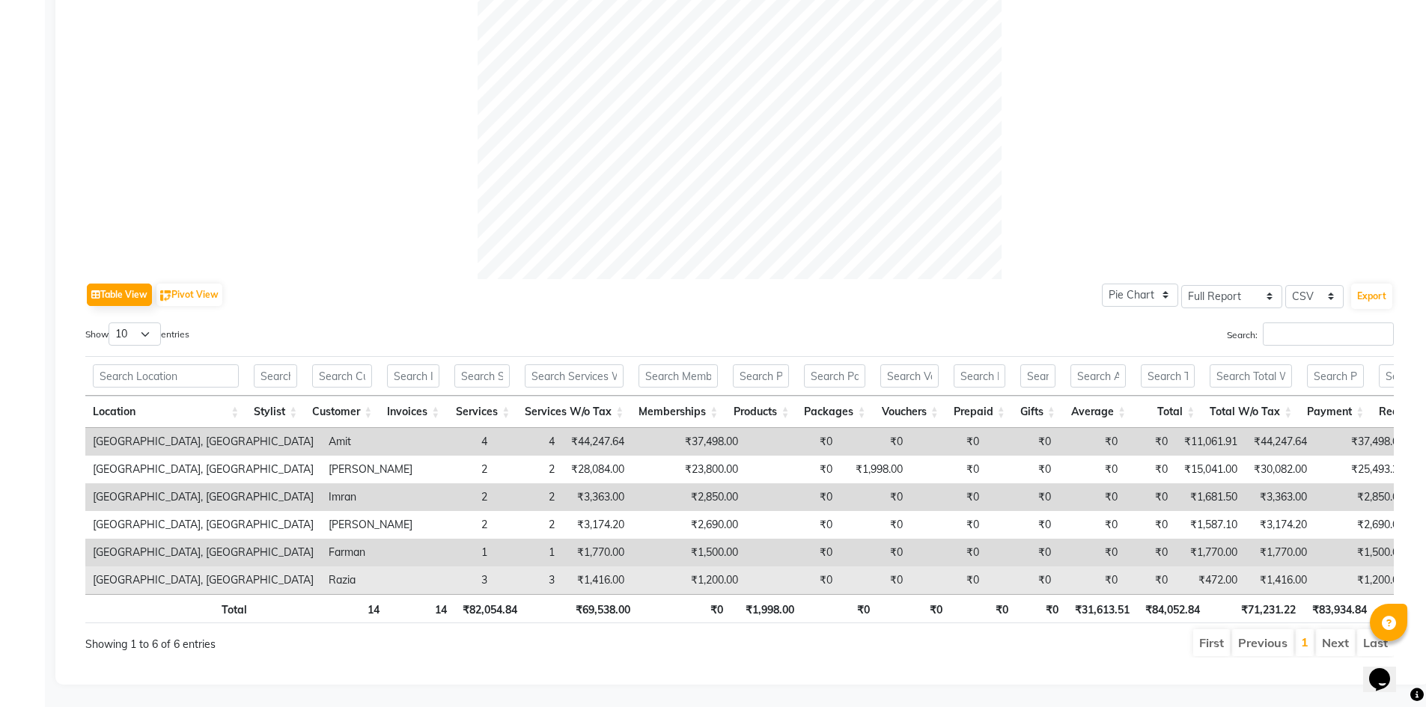
click at [746, 567] on td "₹0" at bounding box center [793, 581] width 94 height 28
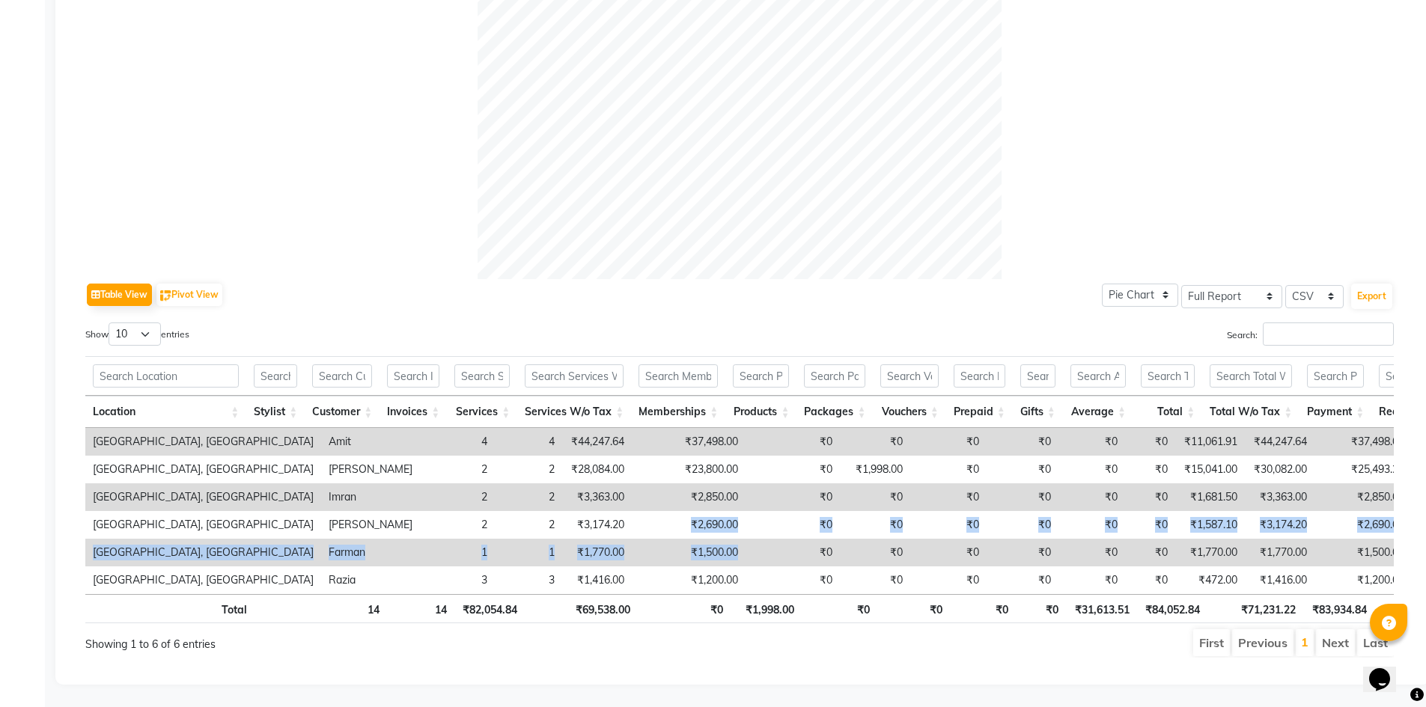
drag, startPoint x: 558, startPoint y: 514, endPoint x: 663, endPoint y: 531, distance: 107.0
click at [663, 531] on tbody "Noi Tre Salon, Golf Course Road Amit 4 4 ₹44,247.64 ₹37,498.00 ₹0 ₹0 ₹0 ₹0 ₹0 ₹…" at bounding box center [928, 511] width 1686 height 166
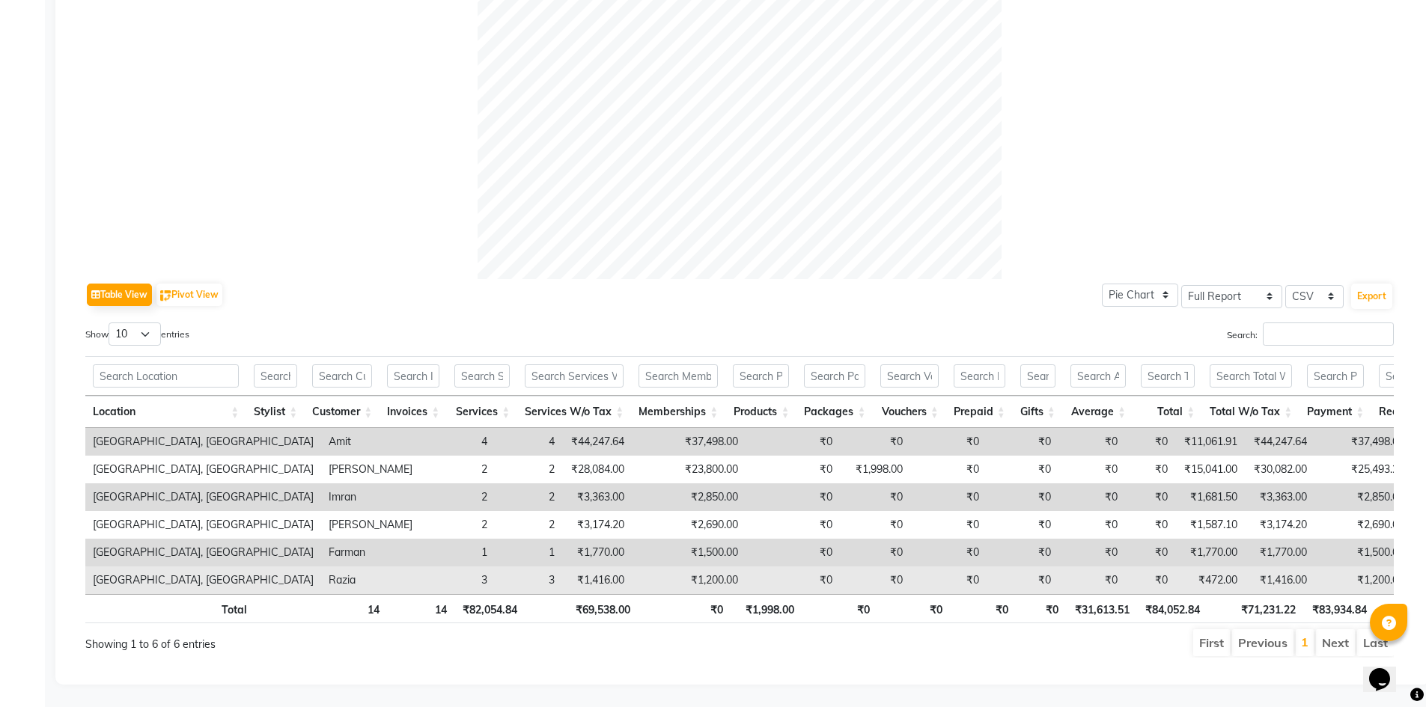
click at [634, 567] on td "₹1,200.00" at bounding box center [689, 581] width 114 height 28
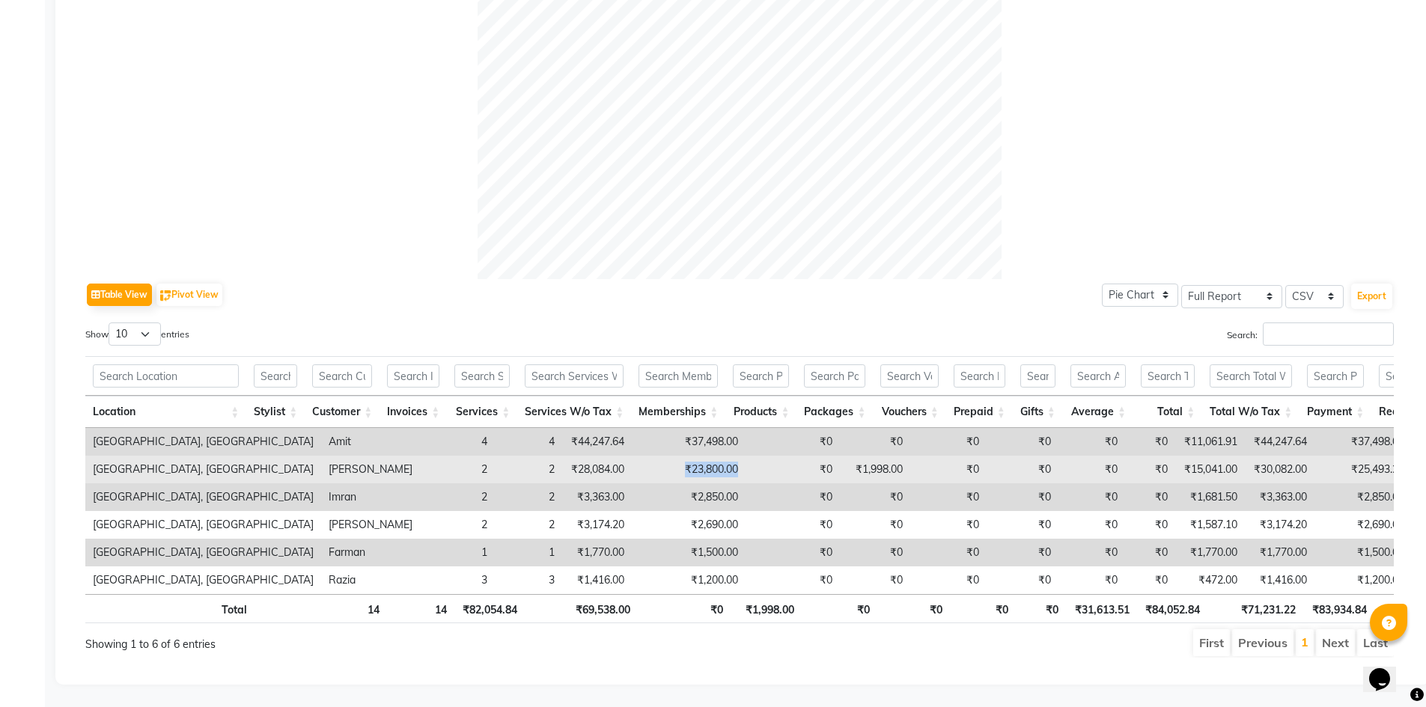
drag, startPoint x: 561, startPoint y: 444, endPoint x: 635, endPoint y: 434, distance: 74.0
click at [635, 456] on td "₹23,800.00" at bounding box center [689, 470] width 114 height 28
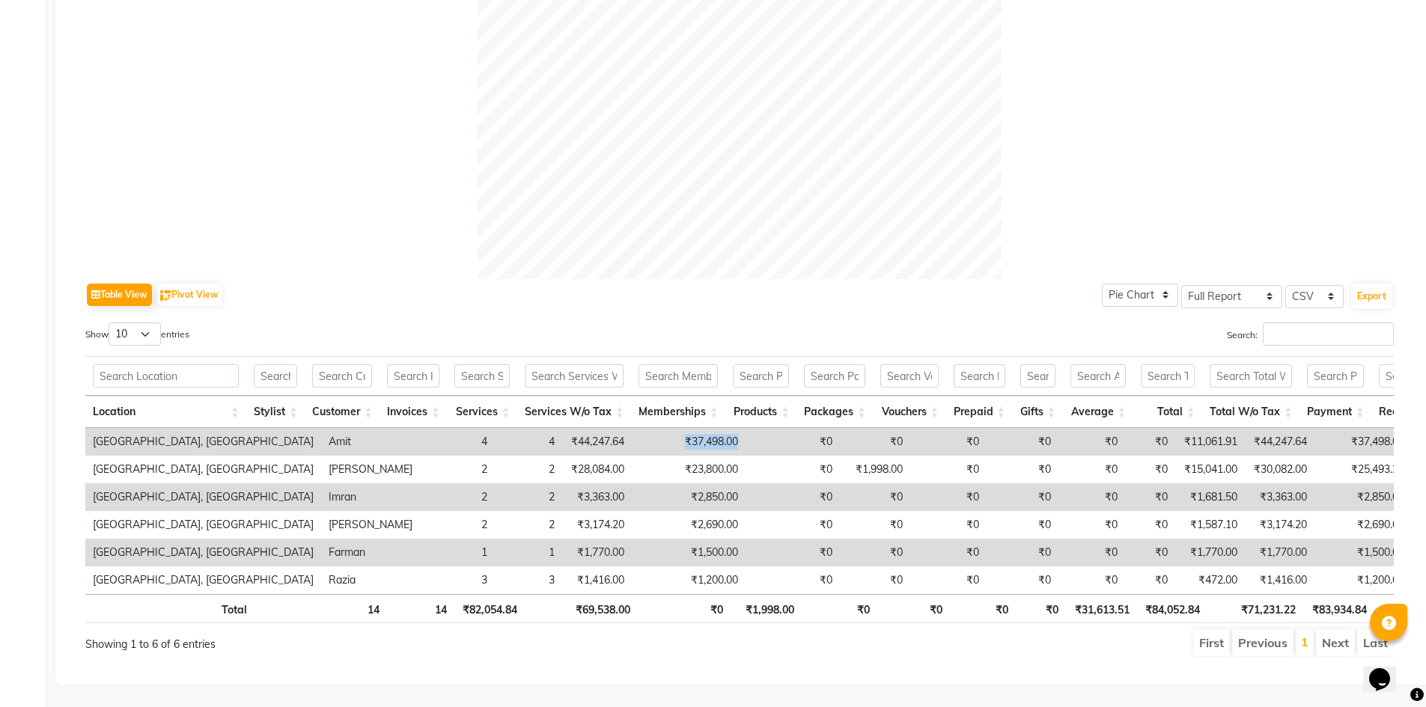
drag, startPoint x: 651, startPoint y: 407, endPoint x: 568, endPoint y: 417, distance: 83.8
click at [568, 428] on tr "Noi Tre Salon, Golf Course Road Amit 4 4 ₹44,247.64 ₹37,498.00 ₹0 ₹0 ₹0 ₹0 ₹0 ₹…" at bounding box center [928, 442] width 1686 height 28
click at [632, 428] on td "₹37,498.00" at bounding box center [689, 442] width 114 height 28
click at [148, 323] on select "10 25 50 100" at bounding box center [135, 334] width 52 height 23
click at [111, 323] on select "10 25 50 100" at bounding box center [135, 334] width 52 height 23
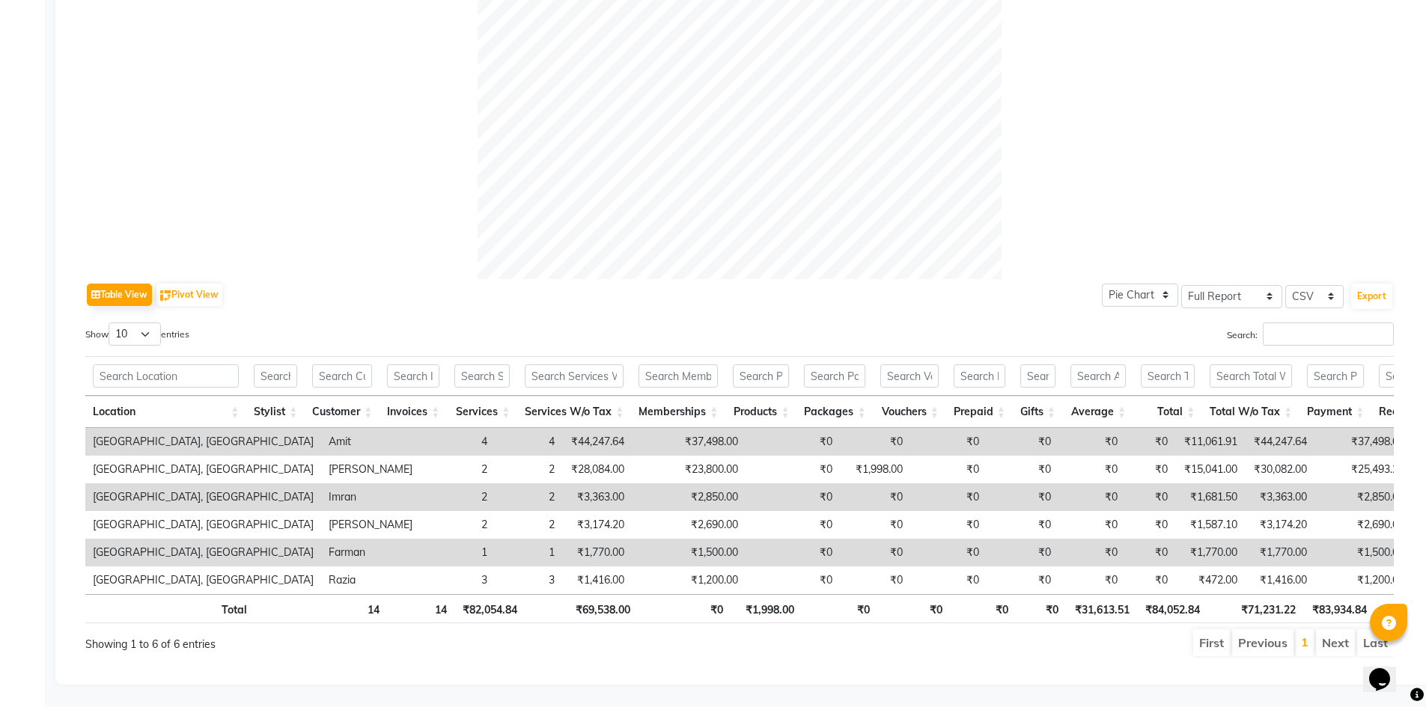
click at [235, 299] on div "Table View Pivot View Pie Chart Bar Chart Select Full Report Filtered Report Se…" at bounding box center [739, 468] width 1309 height 379
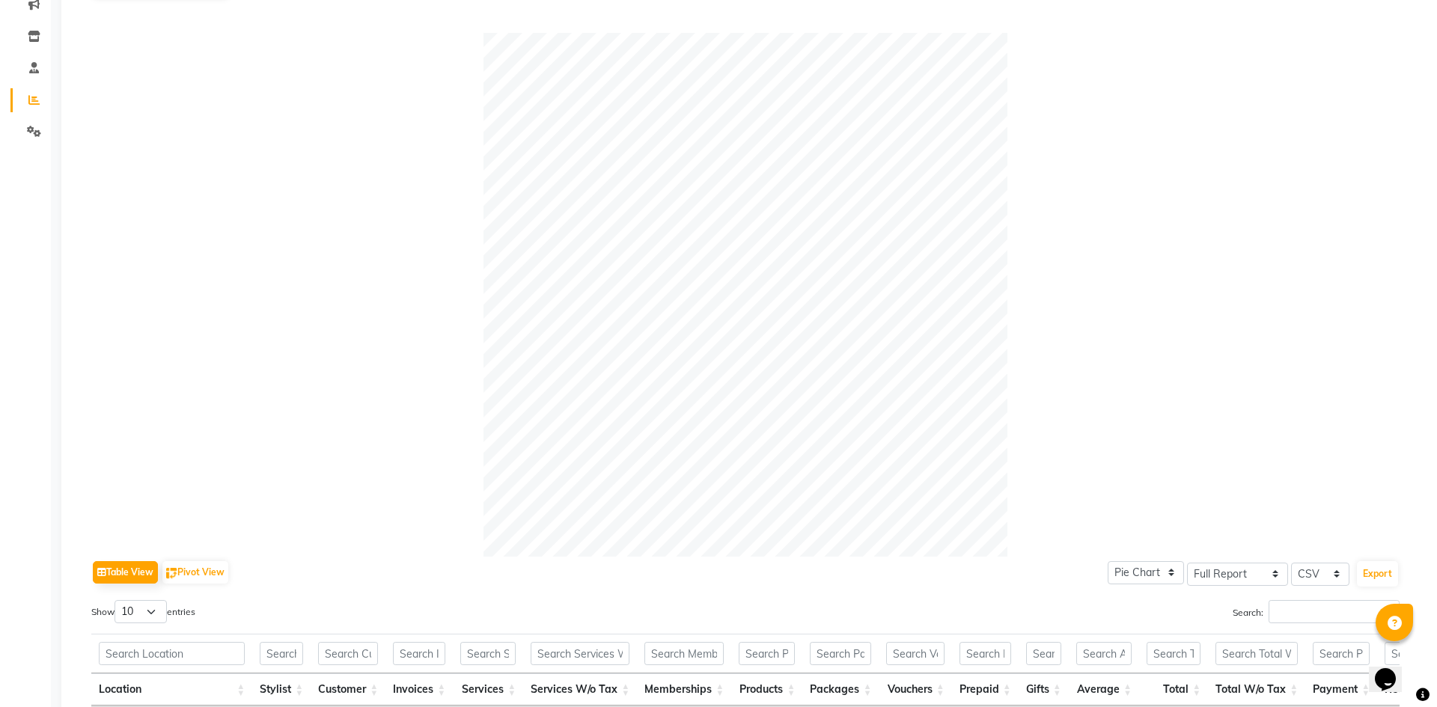
scroll to position [0, 0]
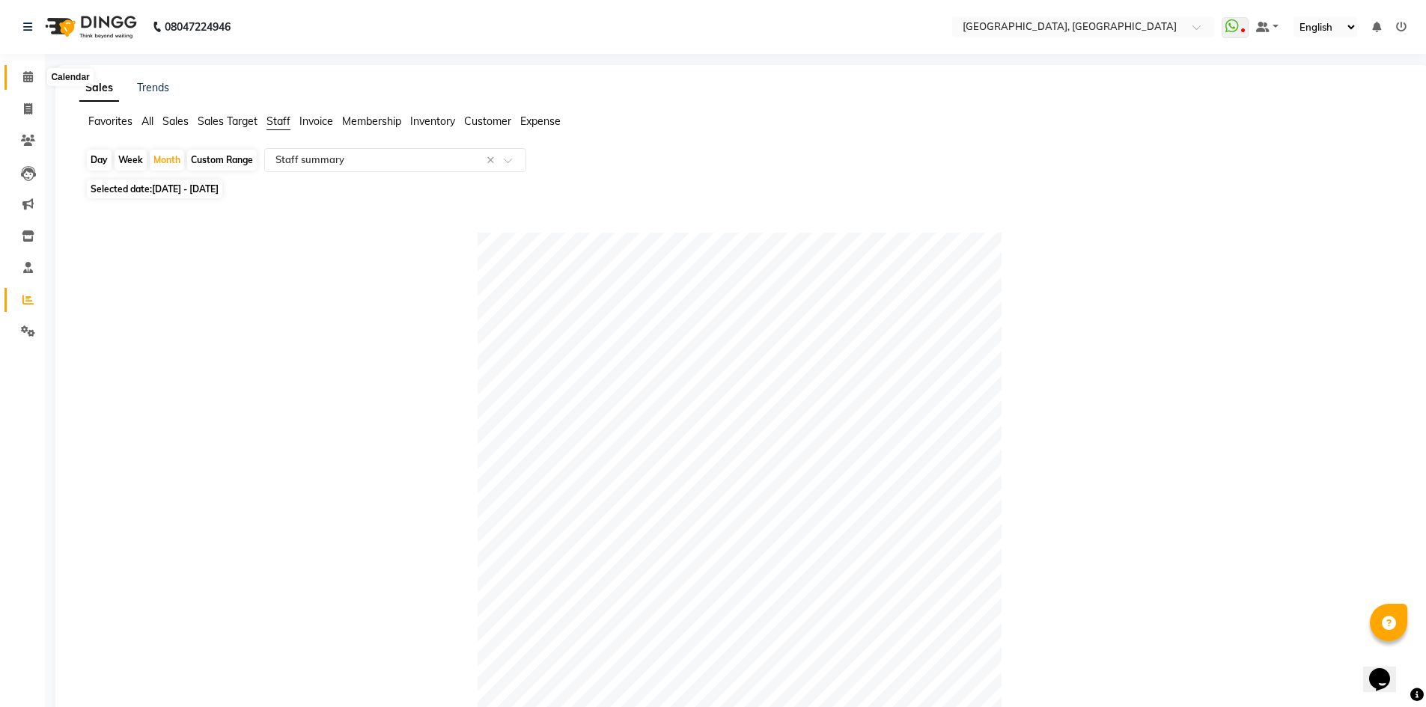
click at [19, 74] on span at bounding box center [28, 77] width 26 height 17
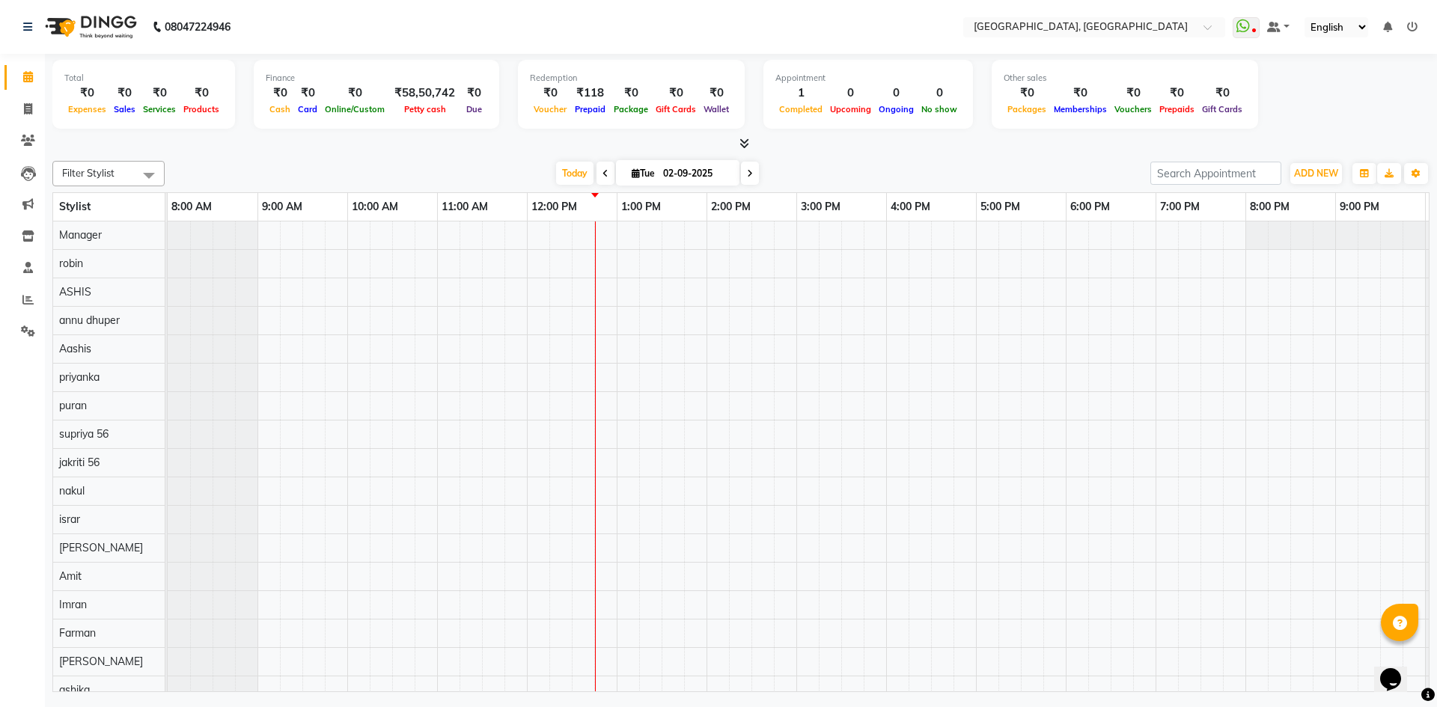
scroll to position [0, 86]
